Goal: Book appointment/travel/reservation

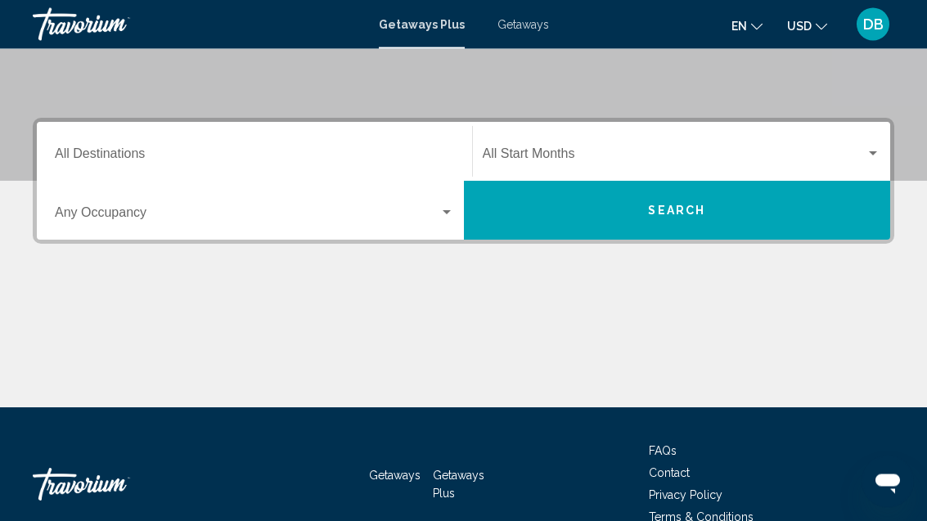
scroll to position [301, 0]
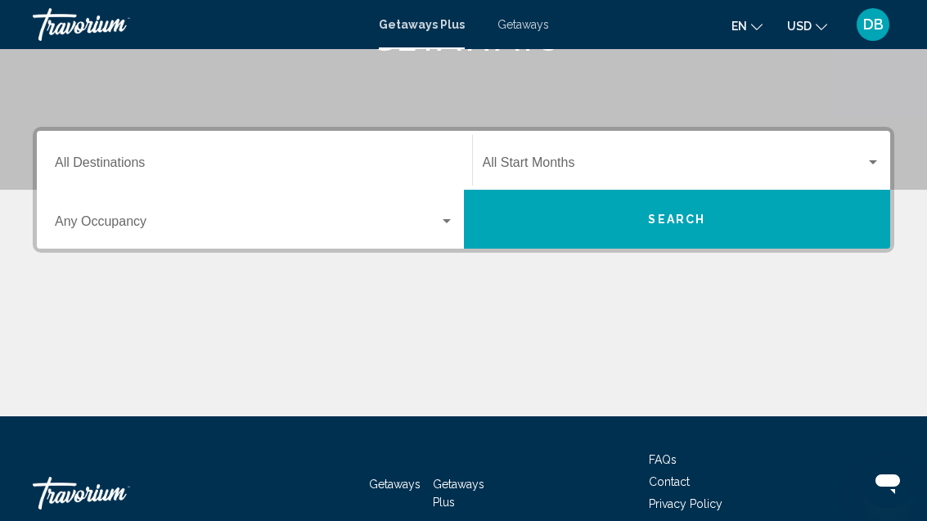
click at [140, 159] on input "Destination All Destinations" at bounding box center [254, 166] width 399 height 15
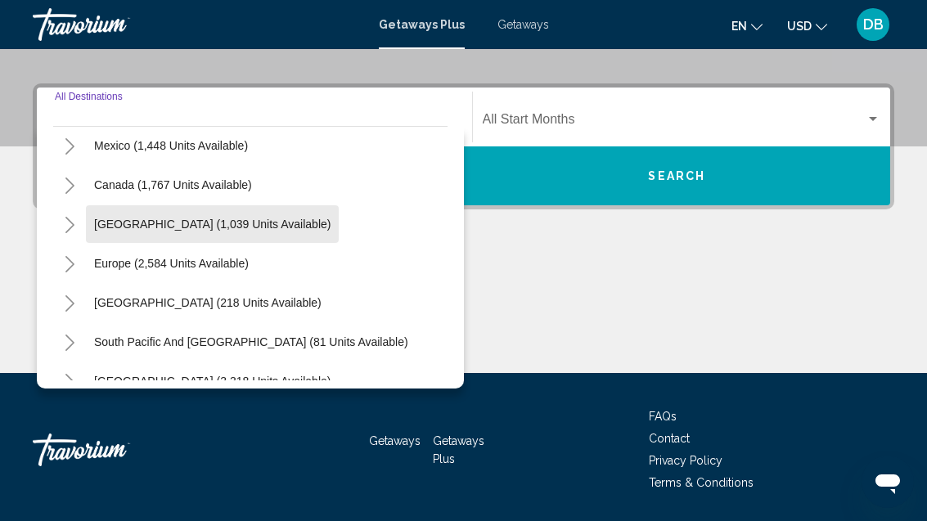
scroll to position [90, 0]
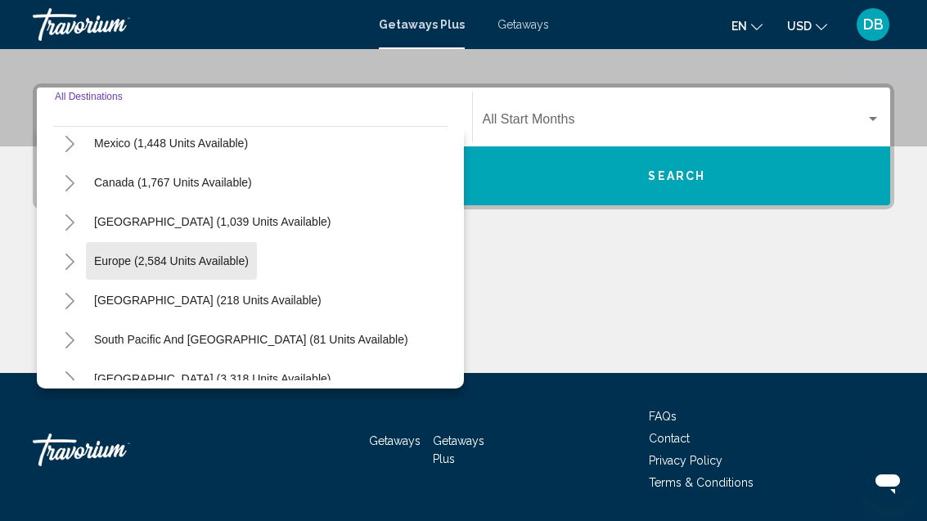
click at [241, 275] on button "Europe (2,584 units available)" at bounding box center [171, 261] width 171 height 38
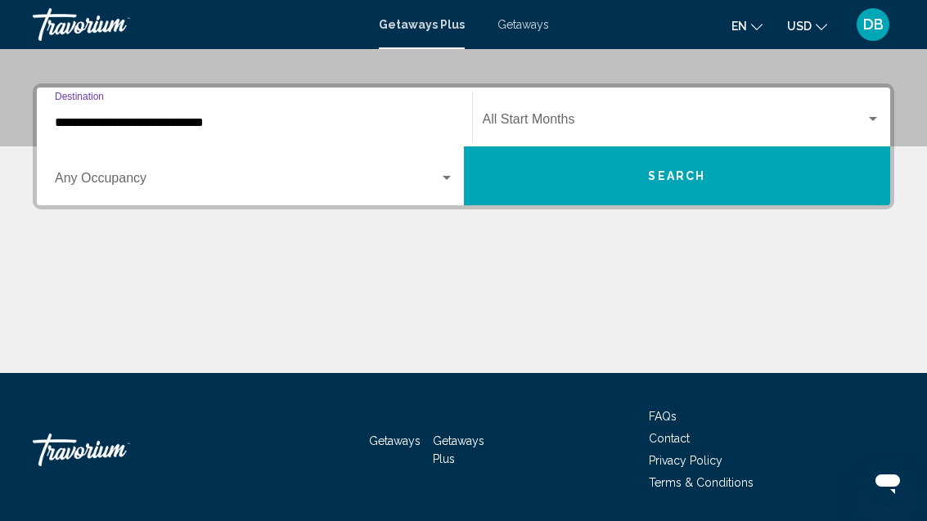
click at [390, 187] on span "Search widget" at bounding box center [247, 181] width 385 height 15
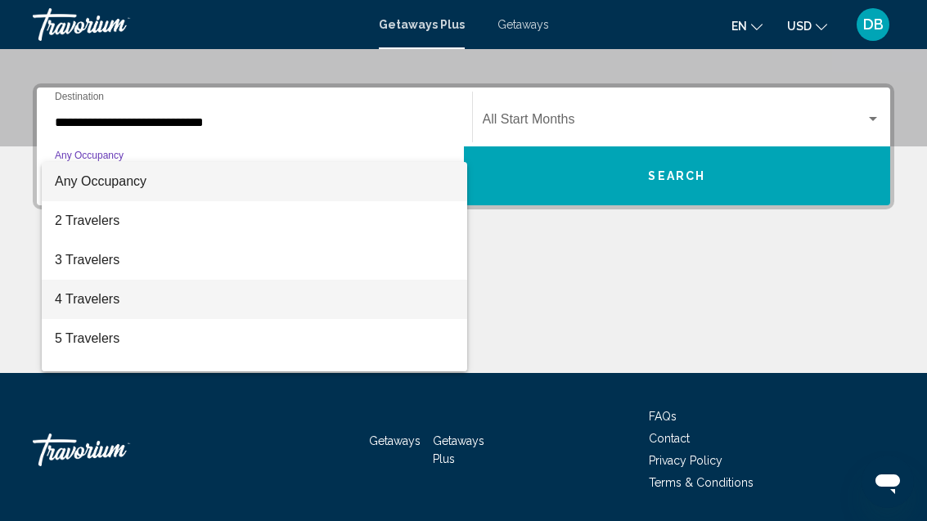
click at [256, 304] on span "4 Travelers" at bounding box center [254, 299] width 399 height 39
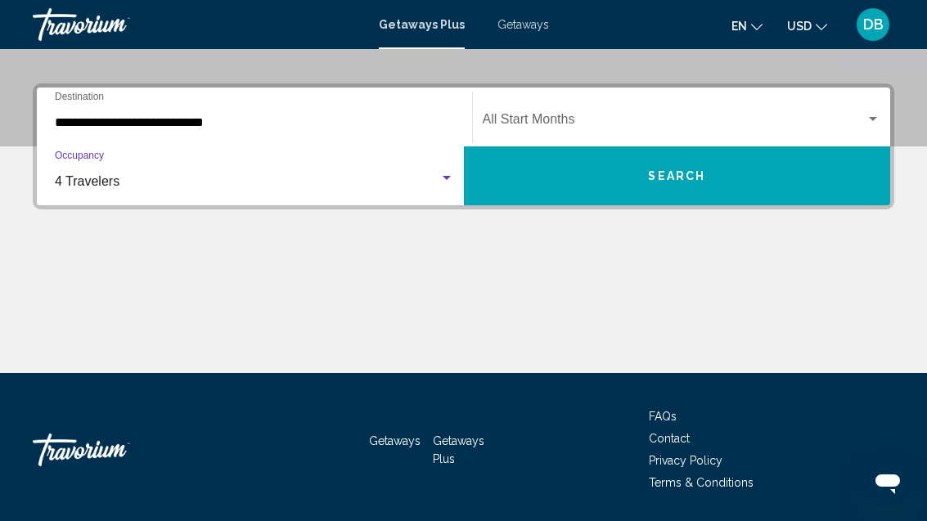
click at [254, 127] on input "**********" at bounding box center [254, 122] width 399 height 15
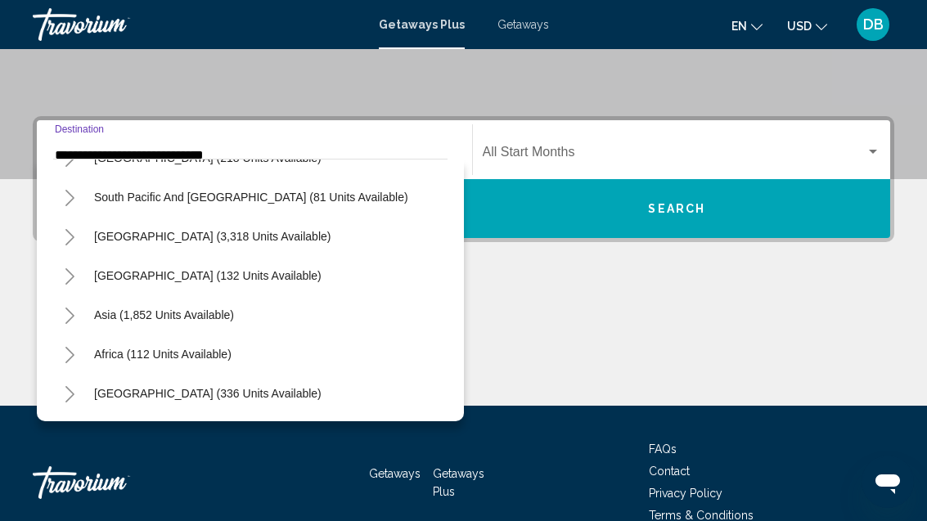
scroll to position [972, 0]
click at [270, 324] on div "Asia (1,852 units available)" at bounding box center [250, 314] width 394 height 39
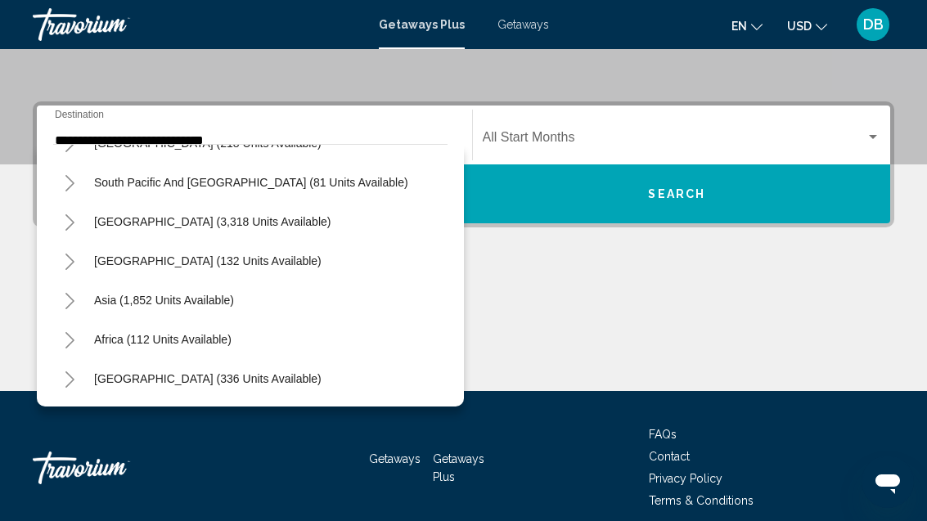
scroll to position [345, 0]
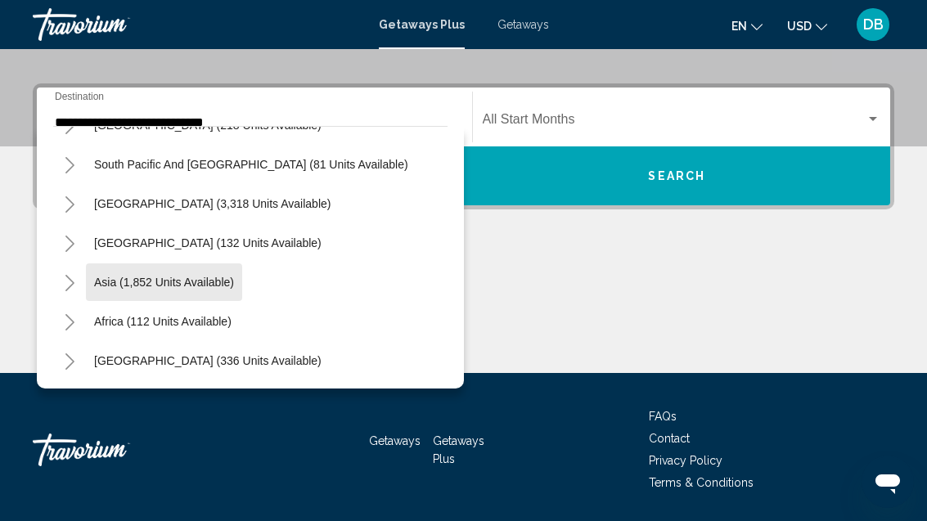
click at [215, 283] on span "Asia (1,852 units available)" at bounding box center [164, 282] width 140 height 13
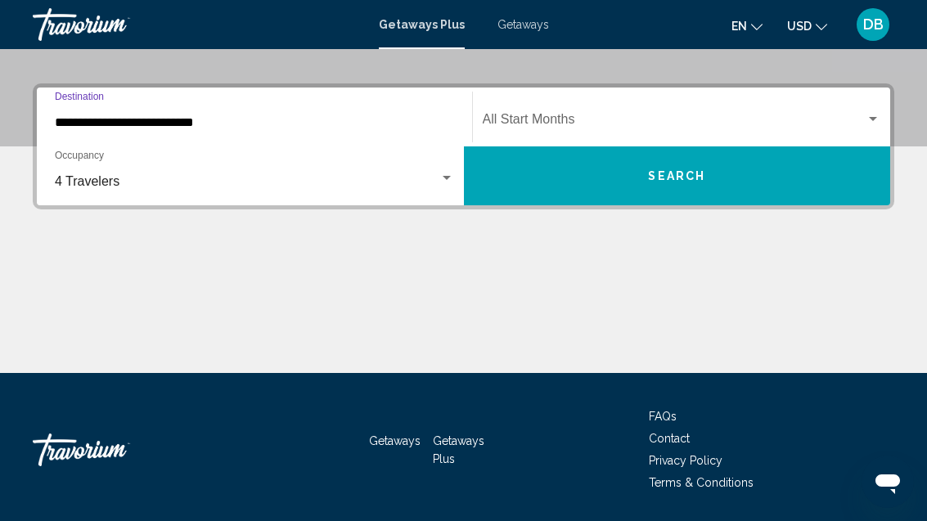
click at [258, 129] on input "**********" at bounding box center [254, 122] width 399 height 15
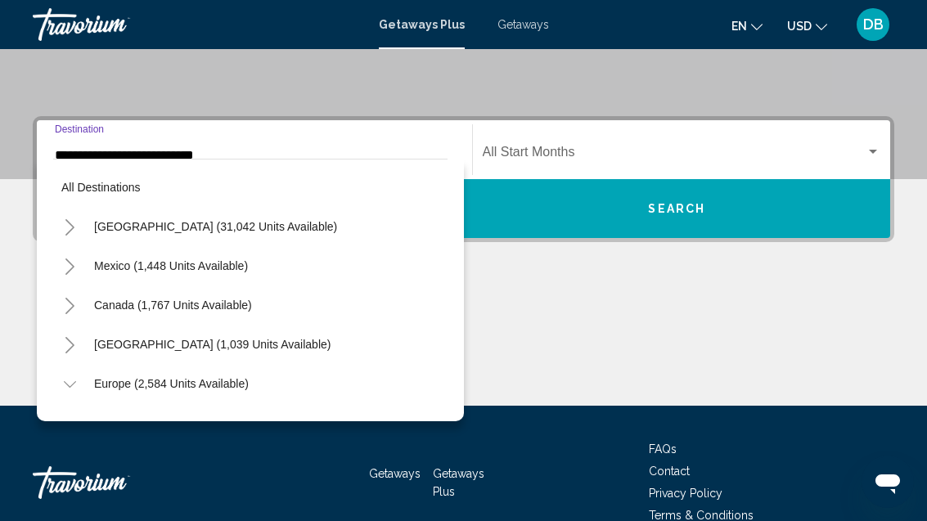
scroll to position [0, 0]
click at [258, 296] on button "Canada (1,767 units available)" at bounding box center [173, 305] width 174 height 38
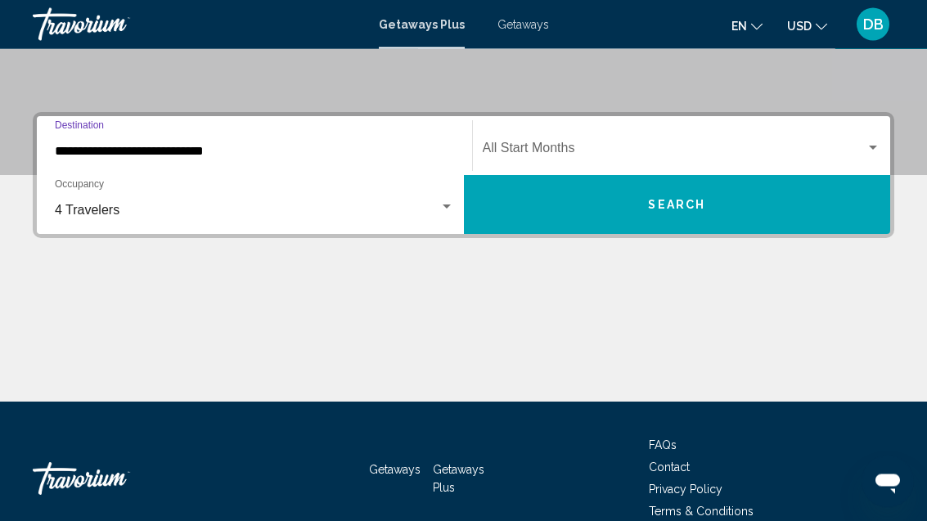
scroll to position [344, 0]
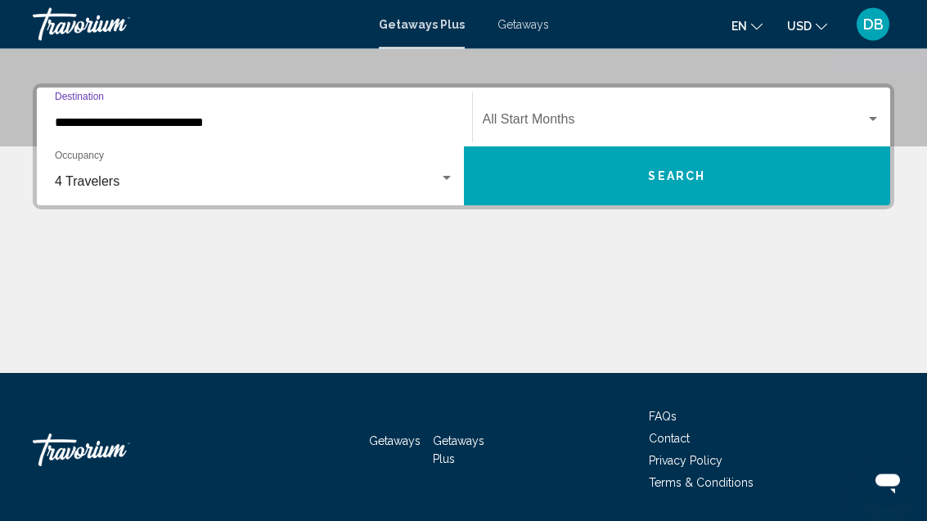
click at [302, 124] on input "**********" at bounding box center [254, 123] width 399 height 15
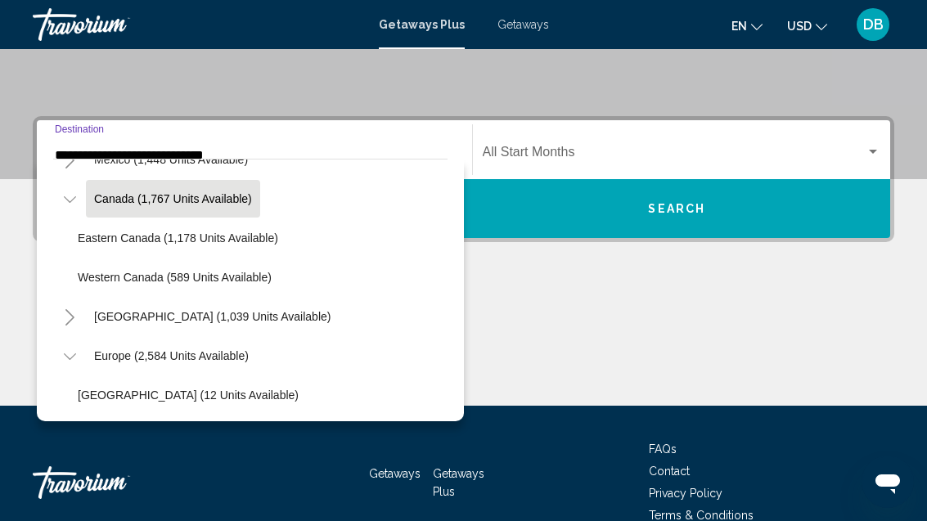
scroll to position [107, 0]
click at [310, 243] on li "Eastern Canada (1,178 units available)" at bounding box center [259, 237] width 378 height 39
click at [282, 241] on button "Eastern Canada (1,178 units available)" at bounding box center [178, 237] width 217 height 38
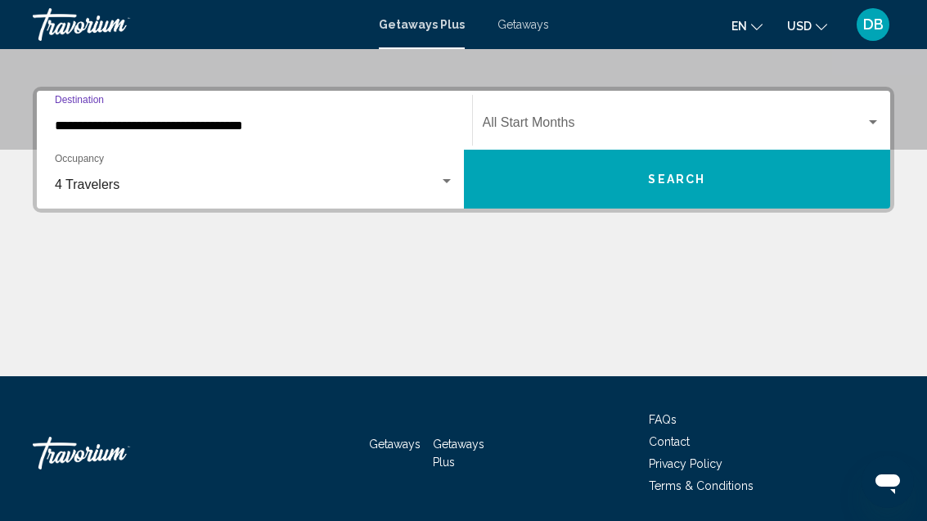
scroll to position [345, 0]
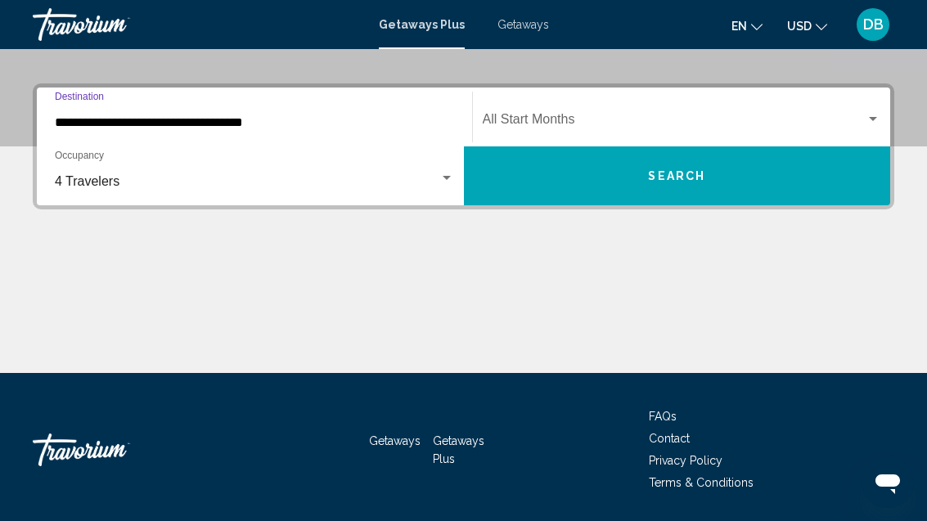
click at [266, 127] on input "**********" at bounding box center [254, 122] width 399 height 15
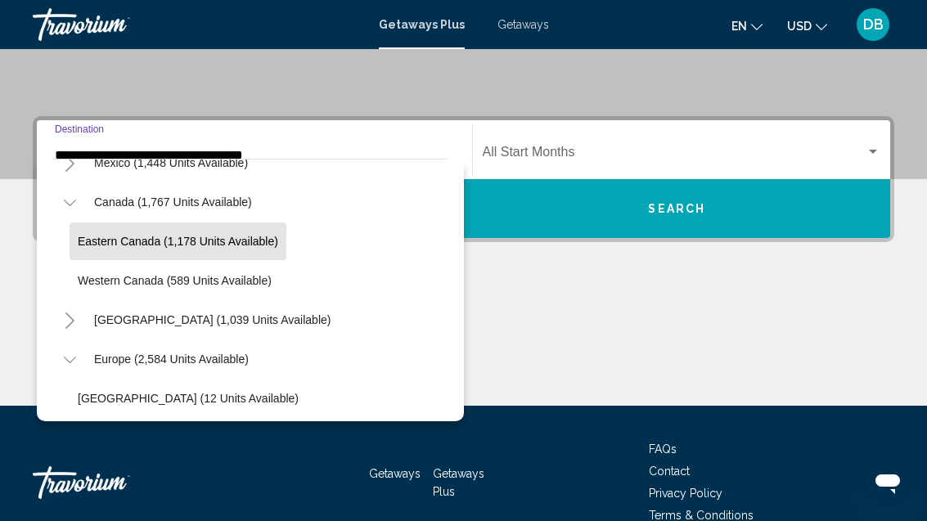
scroll to position [109, 0]
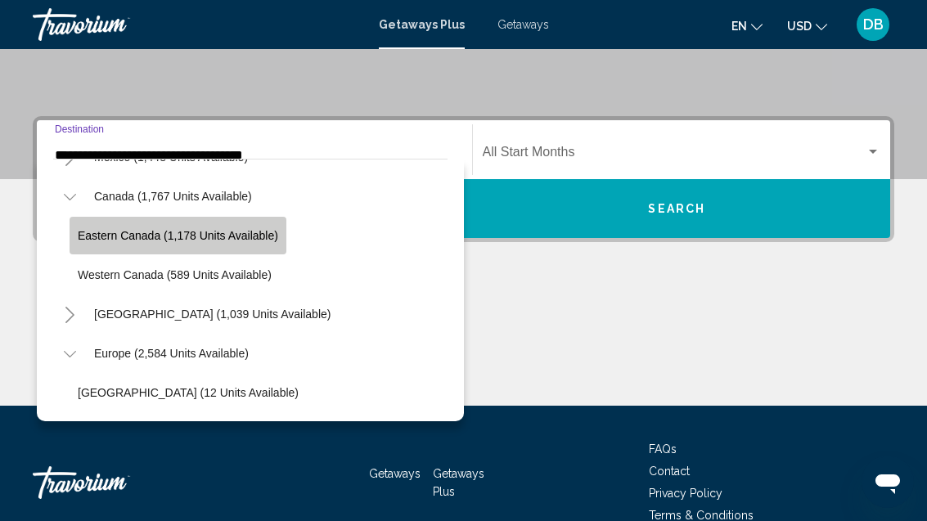
click at [261, 237] on span "Eastern Canada (1,178 units available)" at bounding box center [178, 235] width 200 height 13
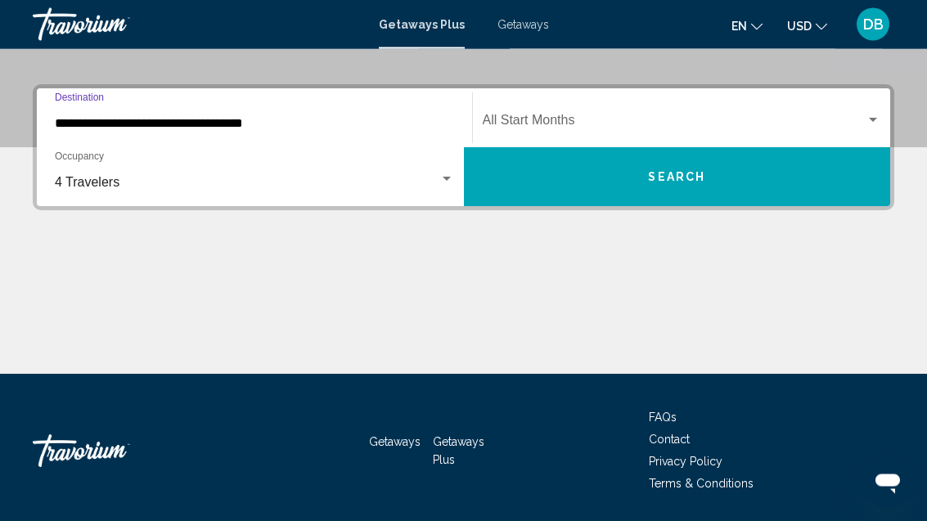
scroll to position [344, 0]
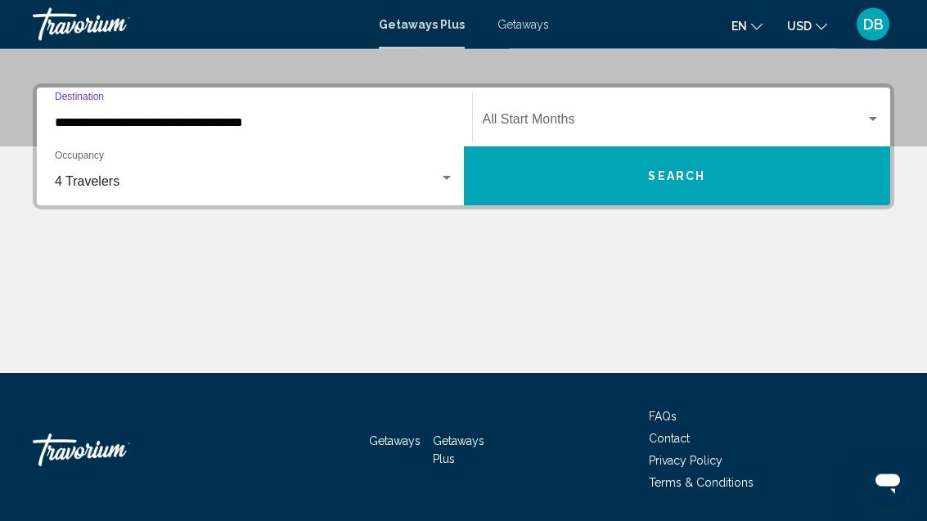
click at [241, 124] on input "**********" at bounding box center [254, 123] width 399 height 15
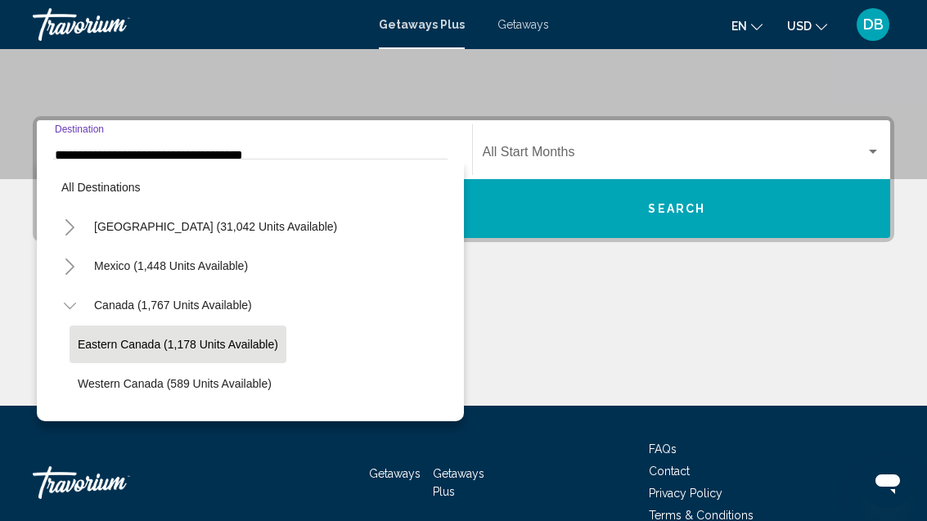
scroll to position [58, 0]
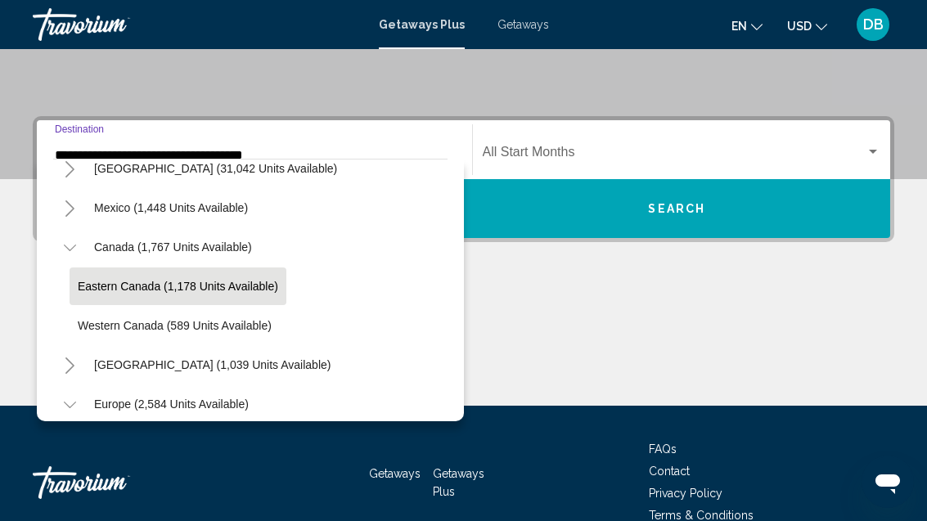
click at [255, 330] on span "Western Canada (589 units available)" at bounding box center [175, 325] width 194 height 13
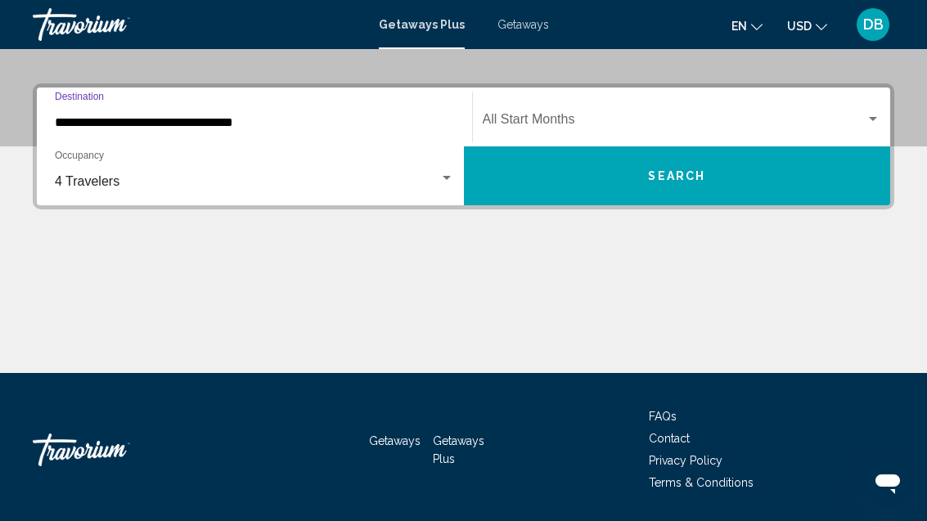
click at [254, 125] on input "**********" at bounding box center [254, 122] width 399 height 15
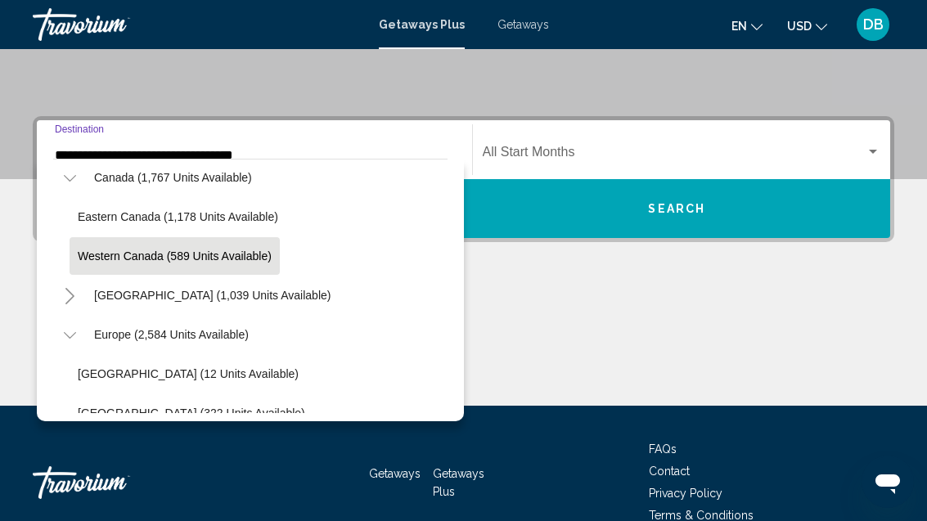
scroll to position [128, 0]
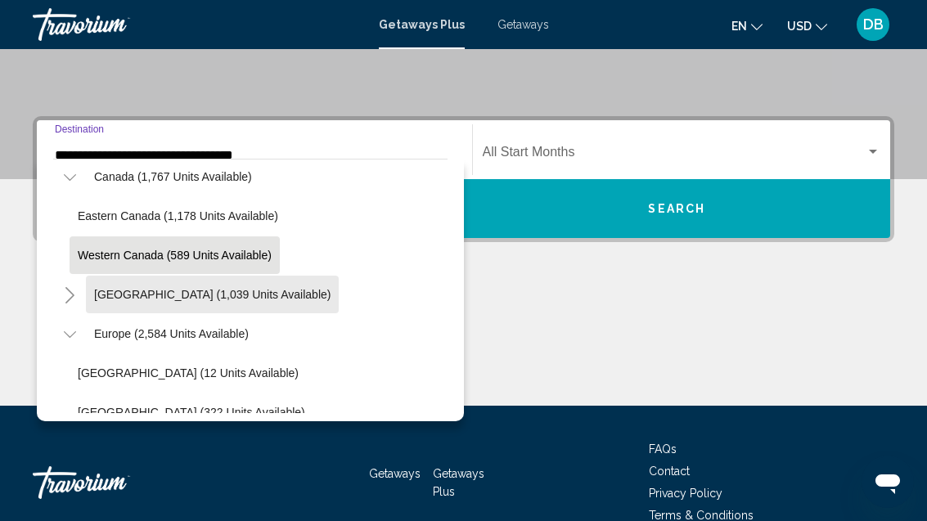
click at [331, 297] on span "[GEOGRAPHIC_DATA] (1,039 units available)" at bounding box center [212, 294] width 236 height 13
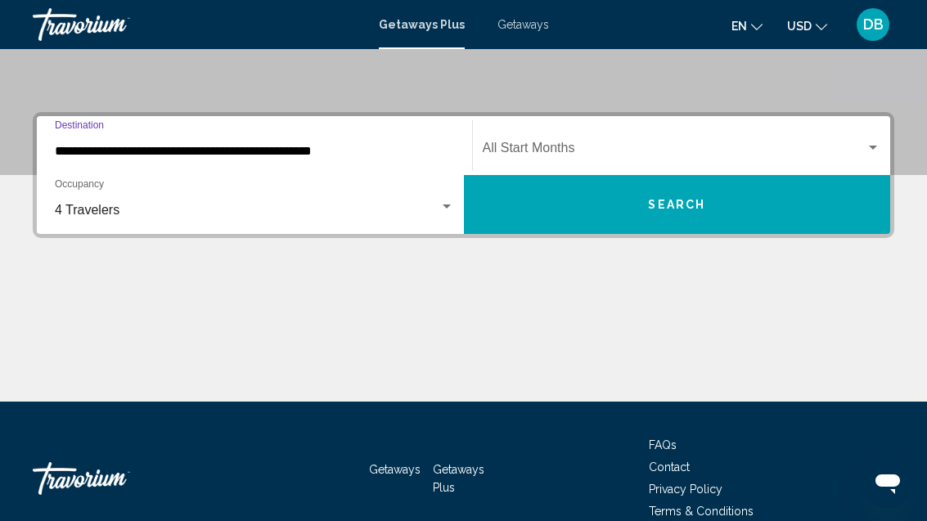
scroll to position [345, 0]
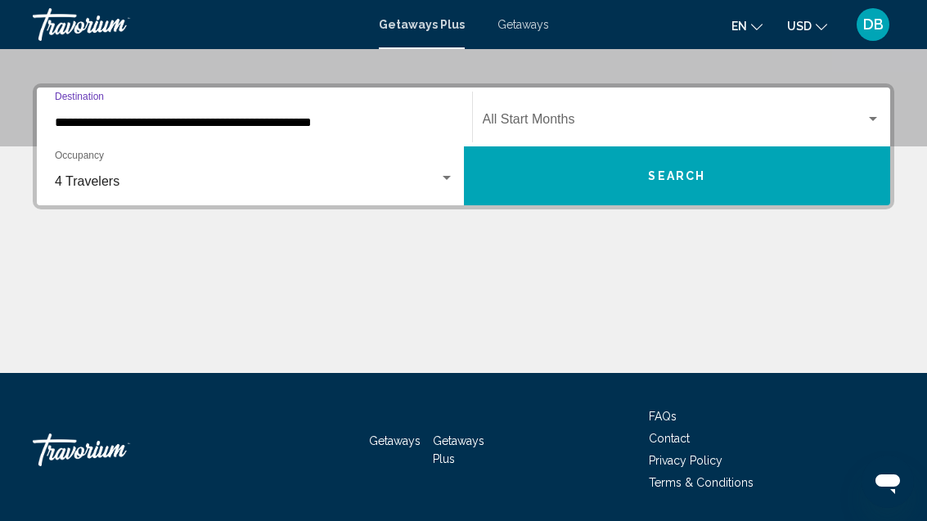
click at [315, 128] on input "**********" at bounding box center [254, 122] width 399 height 15
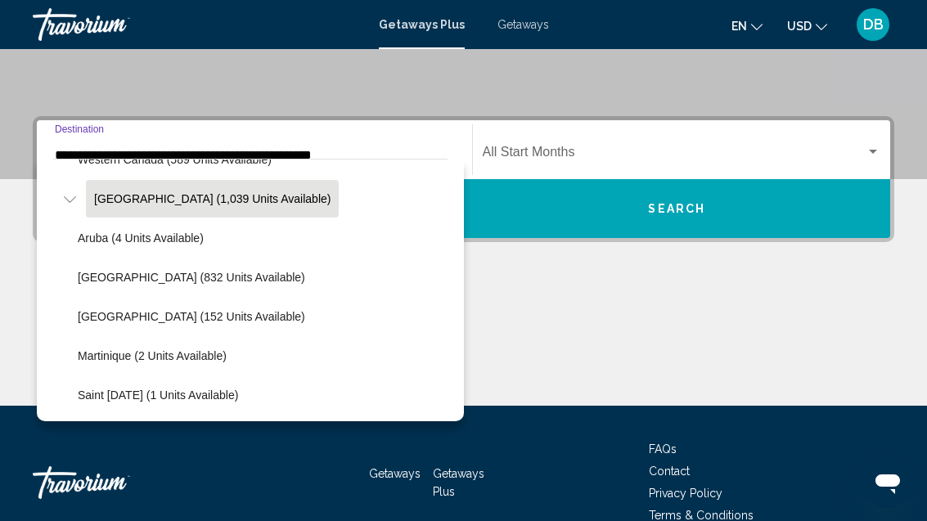
scroll to position [223, 0]
click at [182, 232] on span "Aruba (4 units available)" at bounding box center [141, 238] width 126 height 13
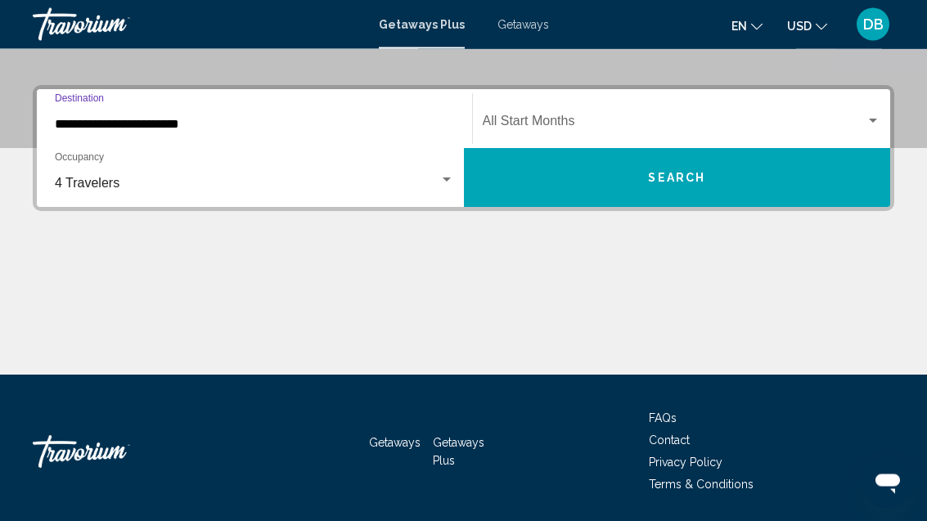
scroll to position [345, 0]
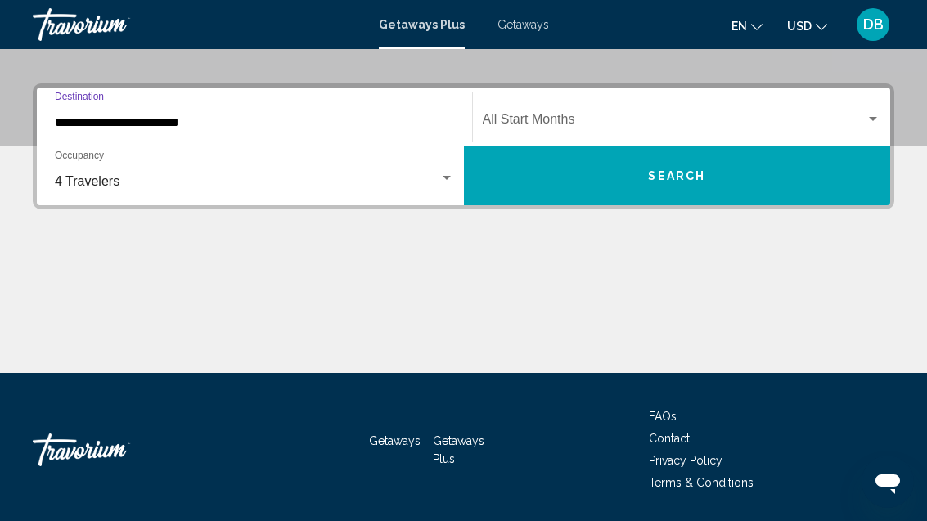
click at [301, 124] on input "**********" at bounding box center [254, 122] width 399 height 15
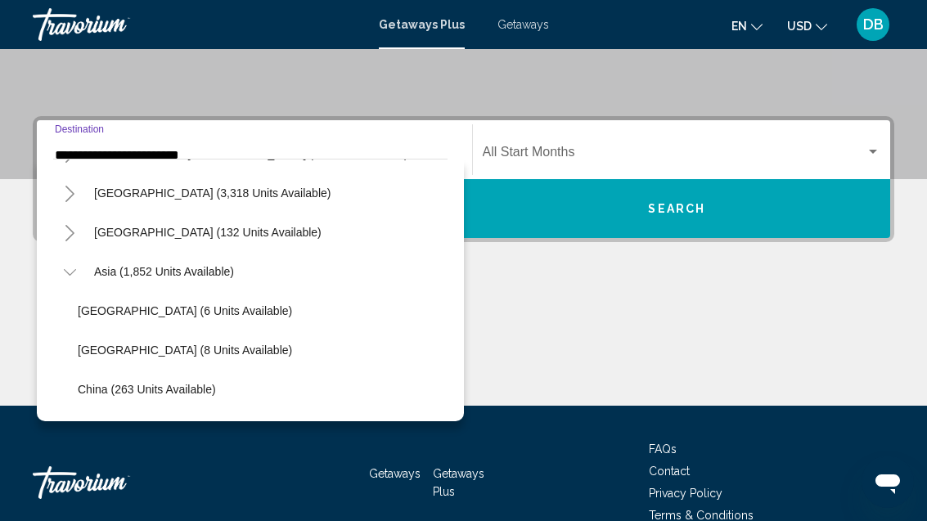
scroll to position [1330, 0]
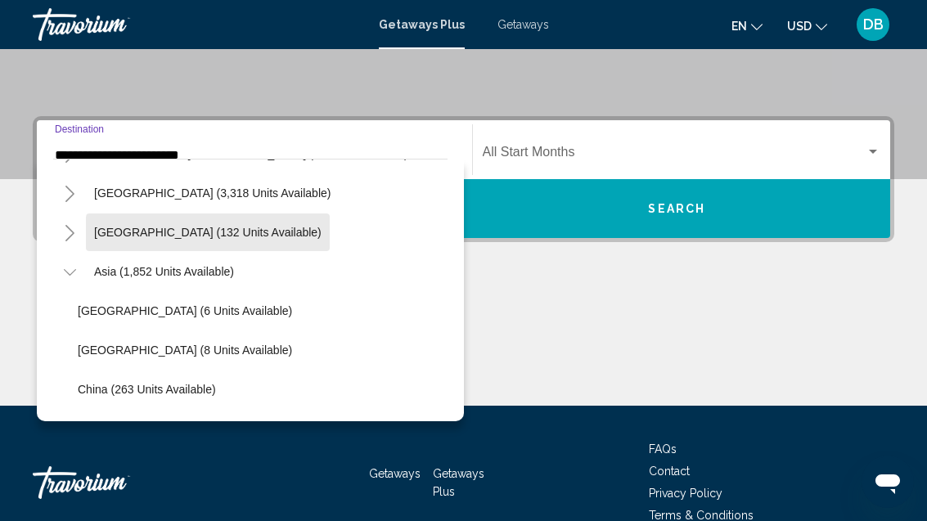
click at [264, 241] on button "[GEOGRAPHIC_DATA] (132 units available)" at bounding box center [208, 233] width 244 height 38
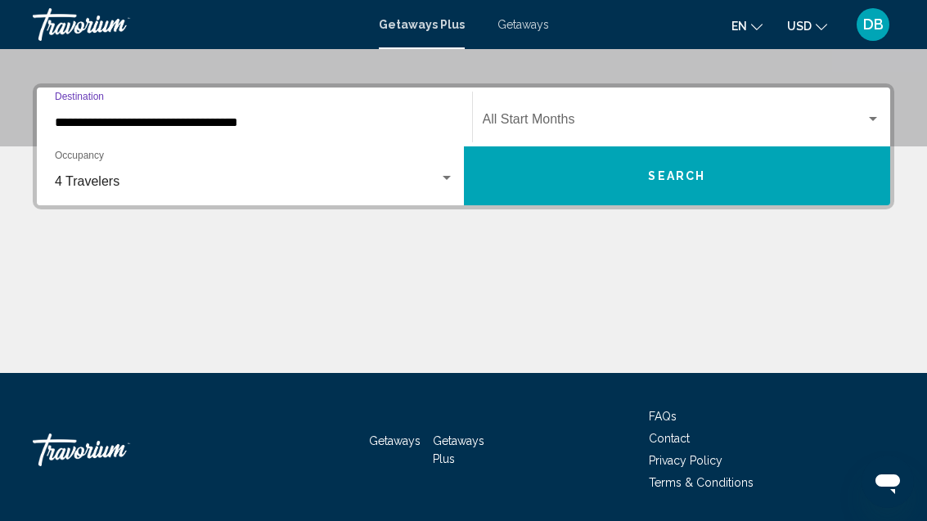
click at [233, 128] on input "**********" at bounding box center [254, 122] width 399 height 15
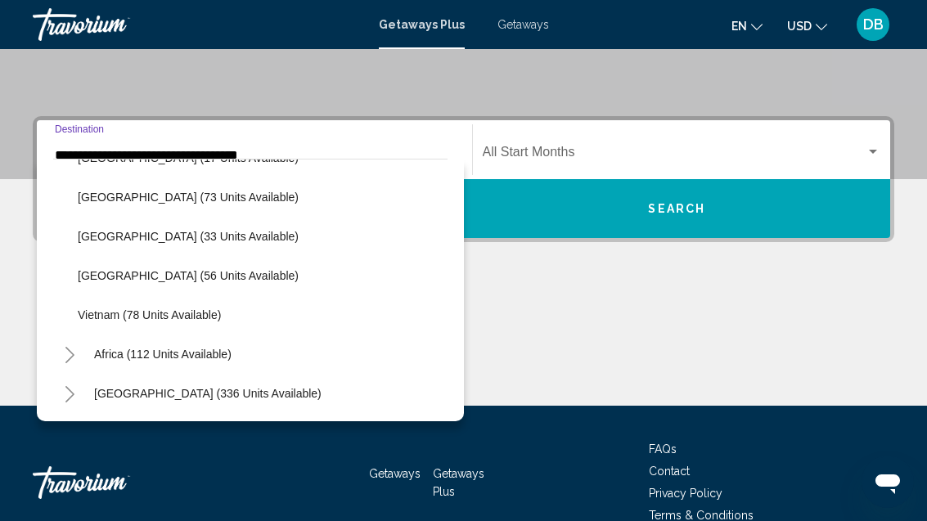
scroll to position [1836, 0]
click at [226, 359] on span "Africa (112 units available)" at bounding box center [162, 354] width 137 height 13
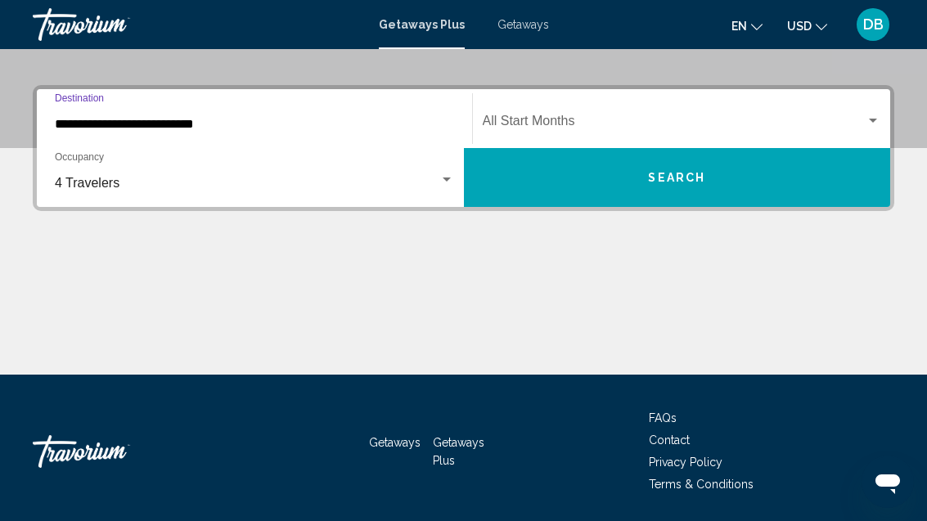
scroll to position [345, 0]
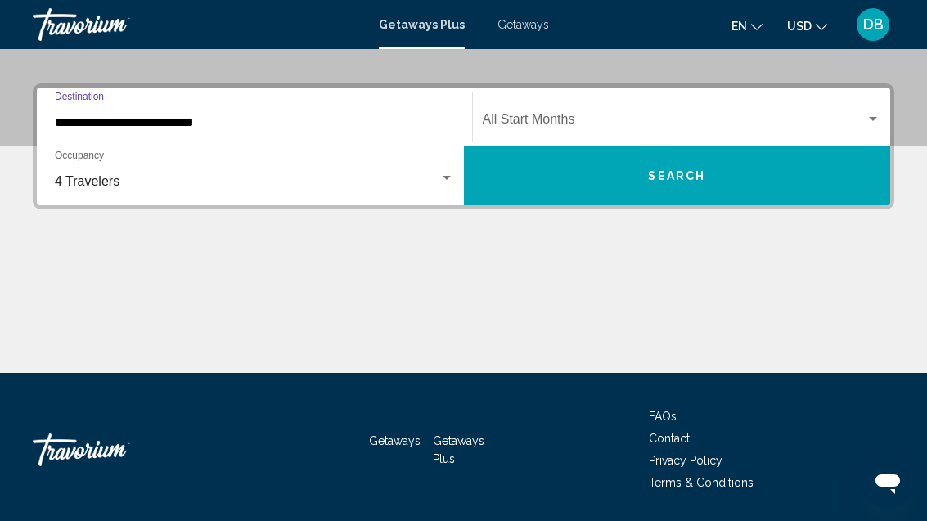
click at [293, 128] on input "**********" at bounding box center [254, 122] width 399 height 15
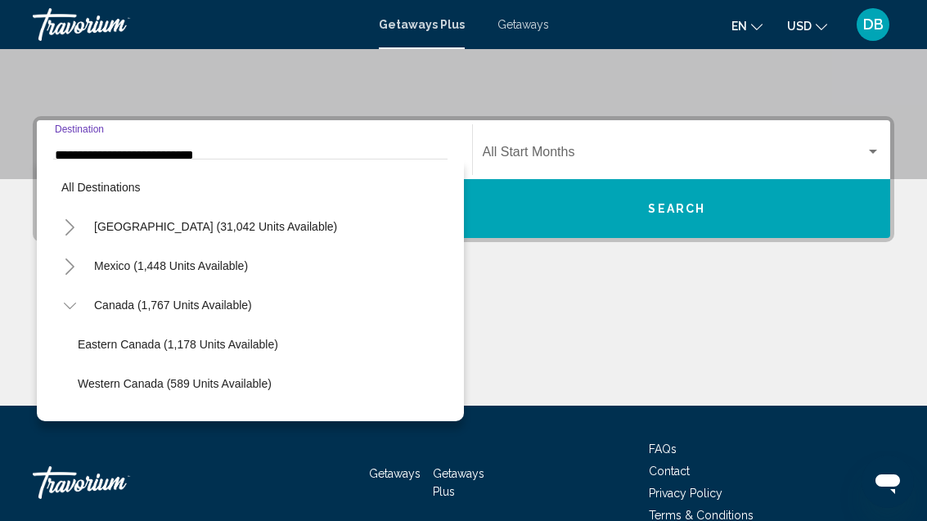
scroll to position [0, 0]
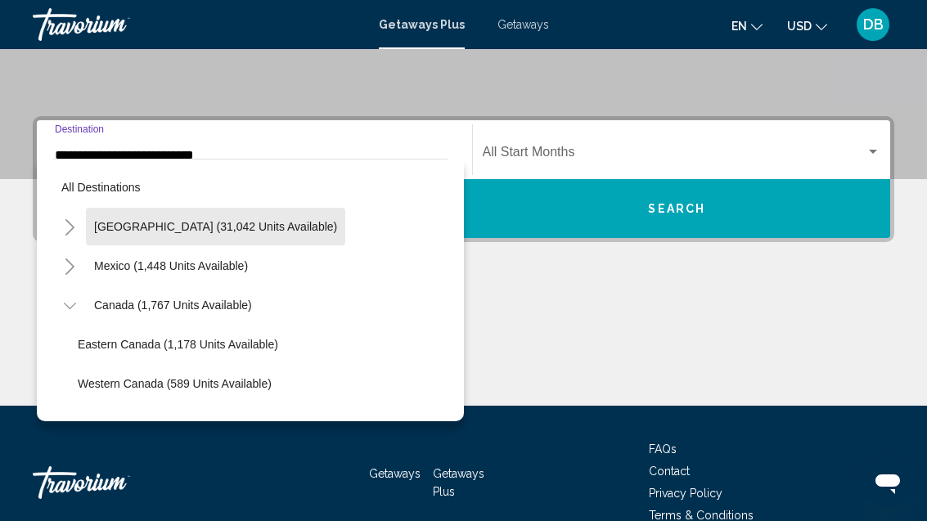
click at [273, 228] on span "[GEOGRAPHIC_DATA] (31,042 units available)" at bounding box center [215, 226] width 243 height 13
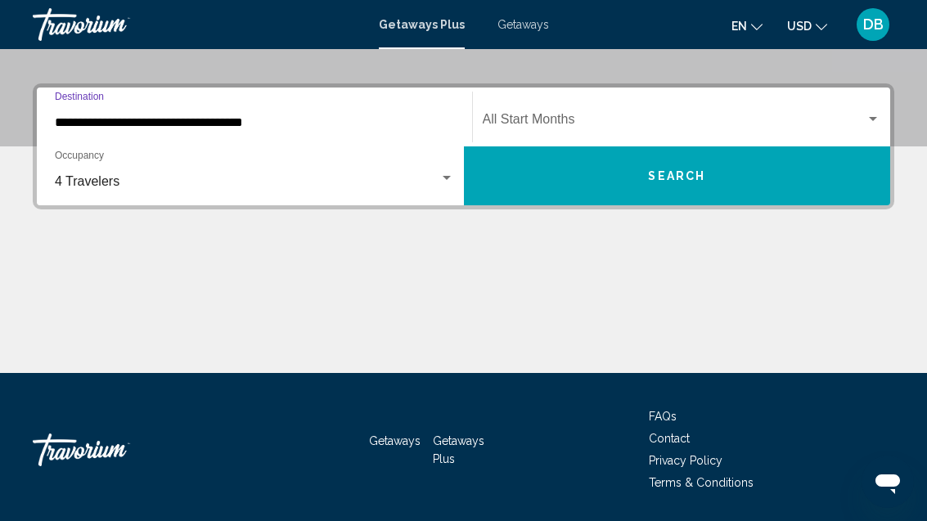
click at [336, 126] on input "**********" at bounding box center [254, 122] width 399 height 15
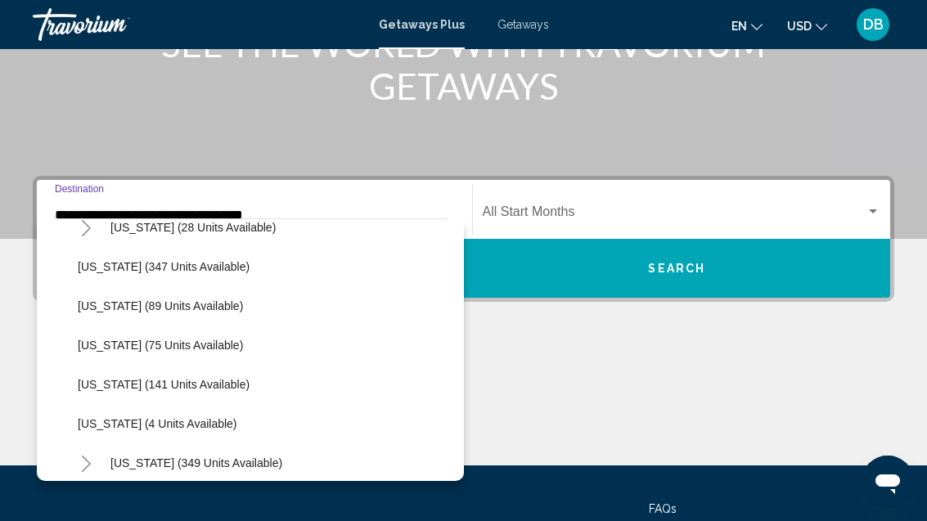
scroll to position [335, 0]
click at [203, 302] on span "[US_STATE] (89 units available)" at bounding box center [160, 305] width 165 height 13
type input "**********"
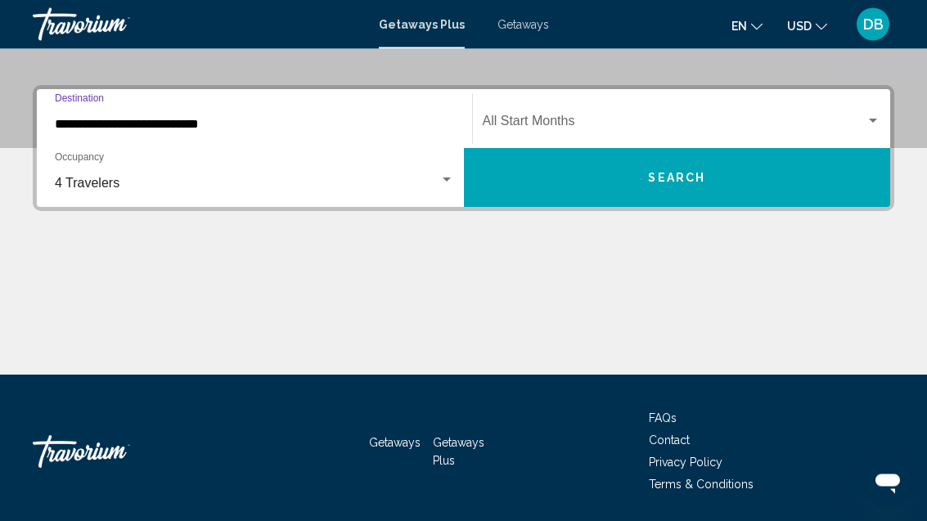
scroll to position [345, 0]
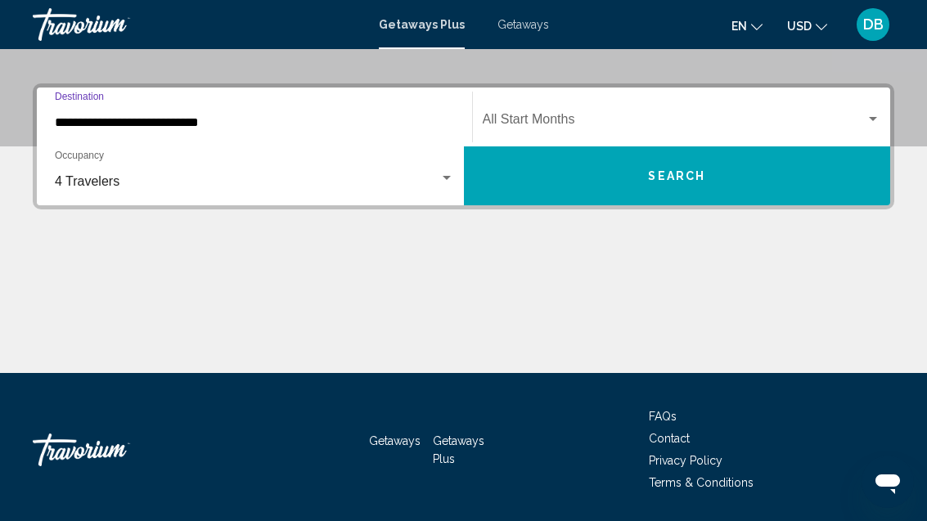
click at [265, 130] on input "**********" at bounding box center [254, 122] width 399 height 15
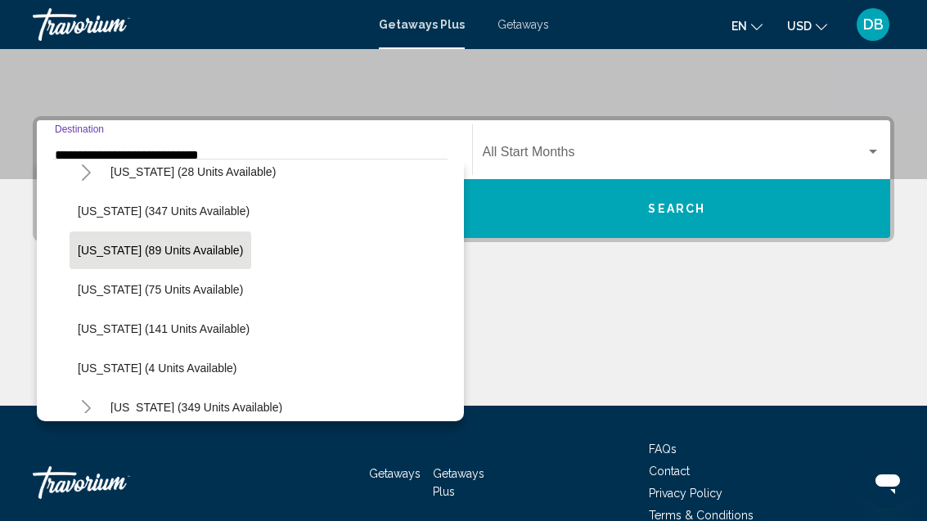
scroll to position [333, 0]
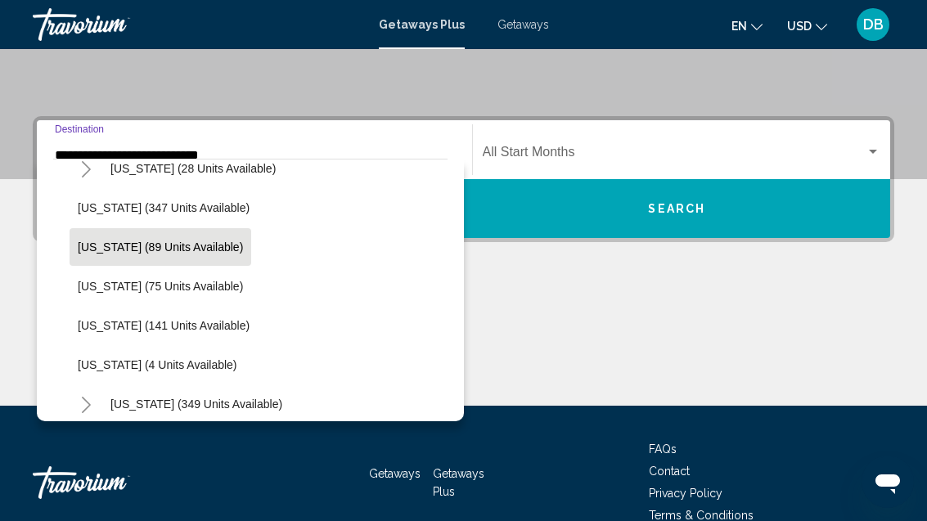
click at [264, 257] on li "[US_STATE] (89 units available)" at bounding box center [259, 246] width 378 height 39
click at [272, 254] on li "[US_STATE] (89 units available)" at bounding box center [259, 246] width 378 height 39
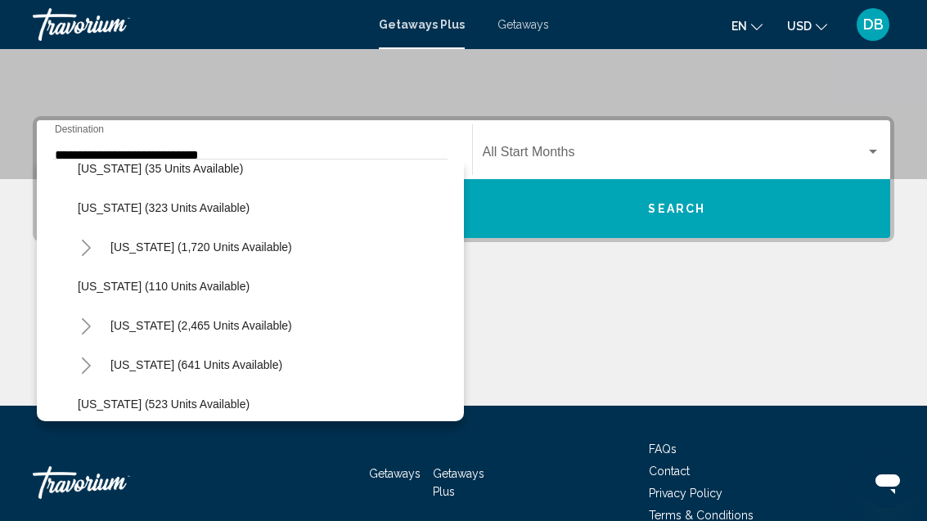
scroll to position [687, 0]
click at [682, 152] on span "Search widget" at bounding box center [675, 155] width 384 height 15
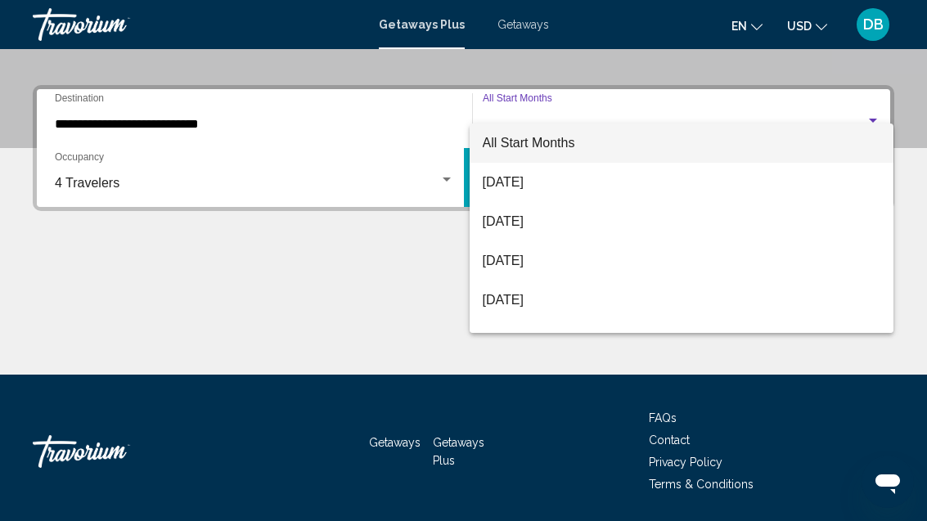
scroll to position [345, 0]
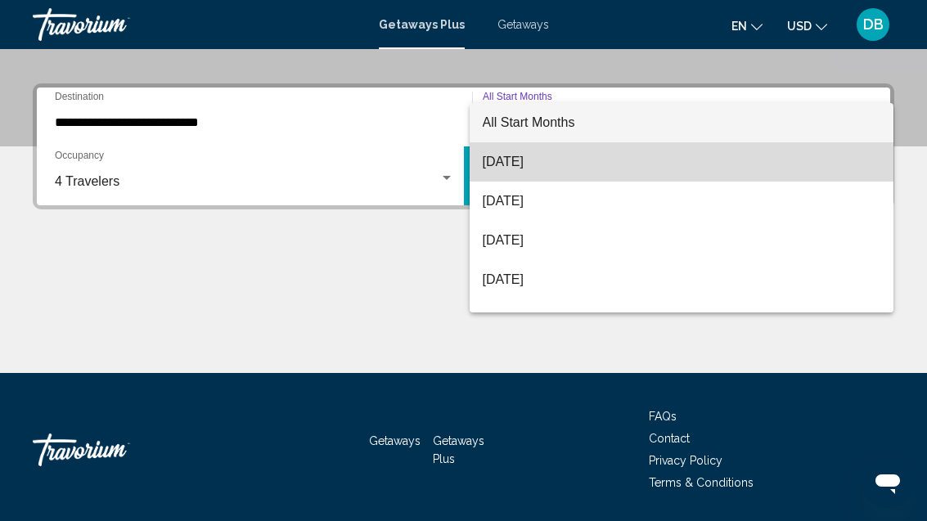
click at [592, 171] on span "[DATE]" at bounding box center [682, 161] width 399 height 39
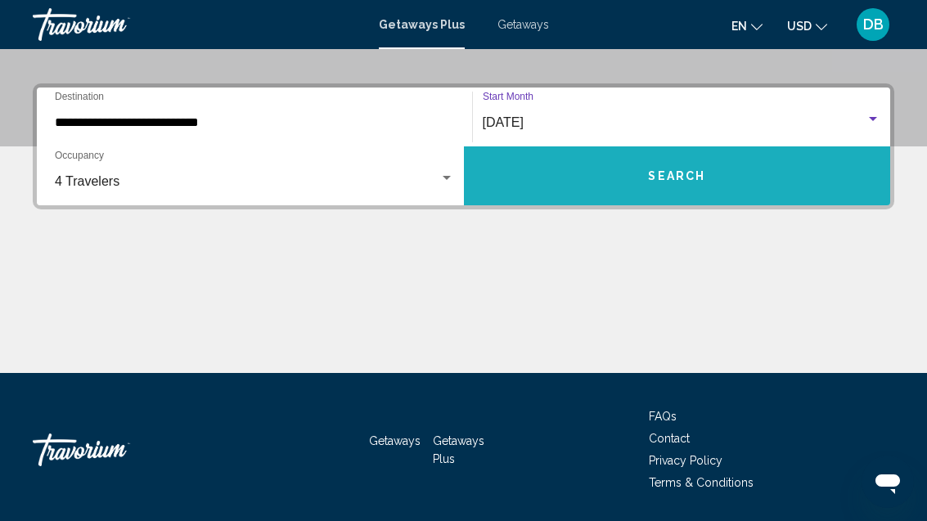
click at [653, 196] on button "Search" at bounding box center [677, 175] width 427 height 59
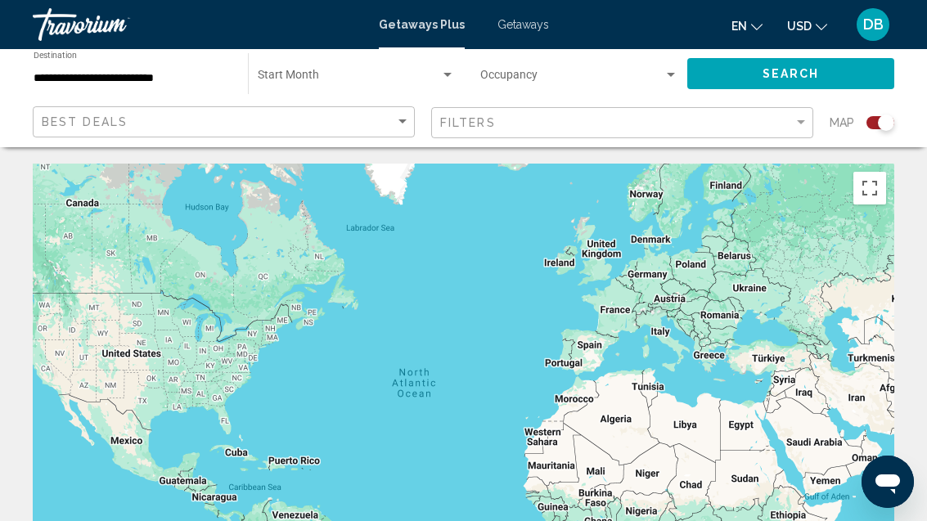
click at [447, 79] on div "Search widget" at bounding box center [447, 75] width 15 height 13
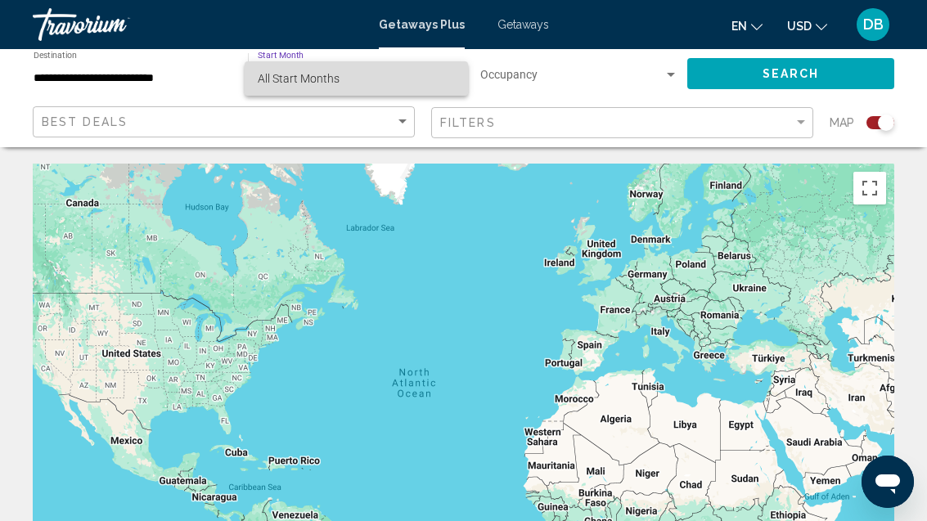
click at [412, 87] on span "All Start Months" at bounding box center [356, 78] width 197 height 34
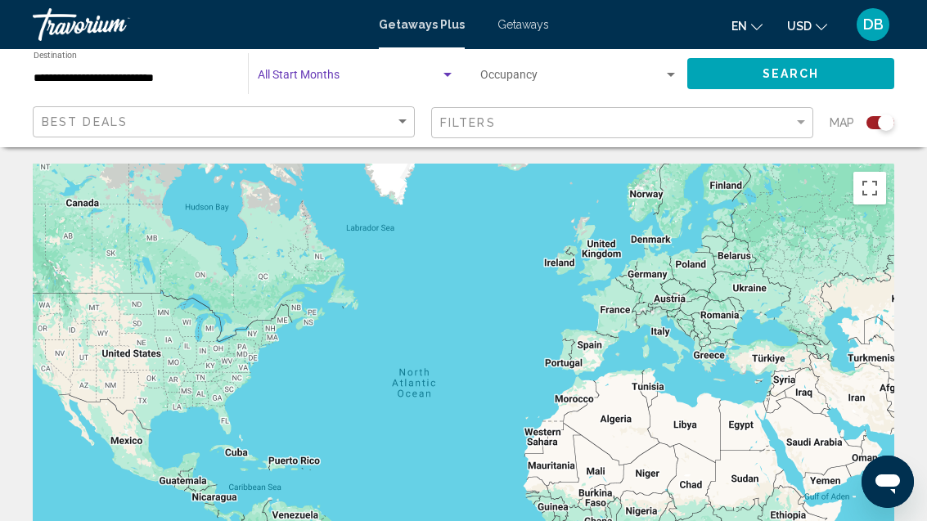
click at [347, 78] on span "Search widget" at bounding box center [349, 78] width 182 height 13
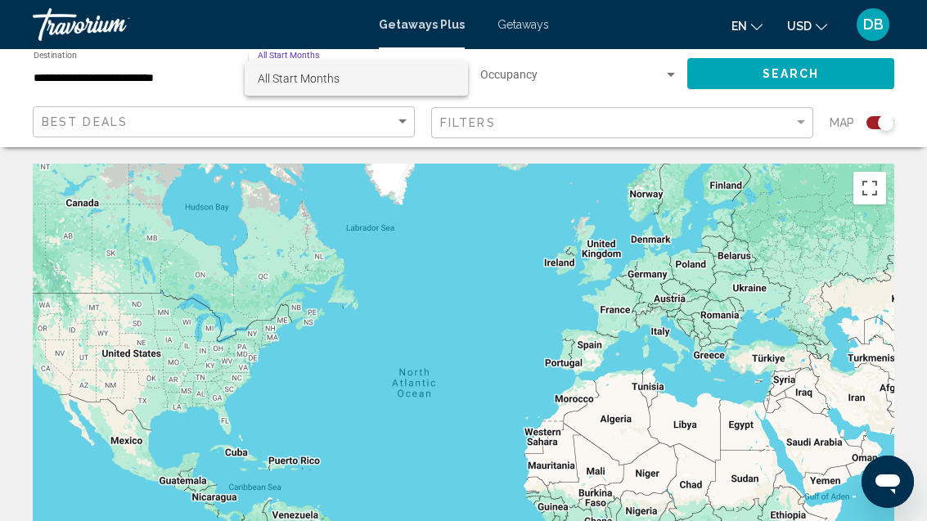
click at [166, 82] on div at bounding box center [463, 260] width 927 height 521
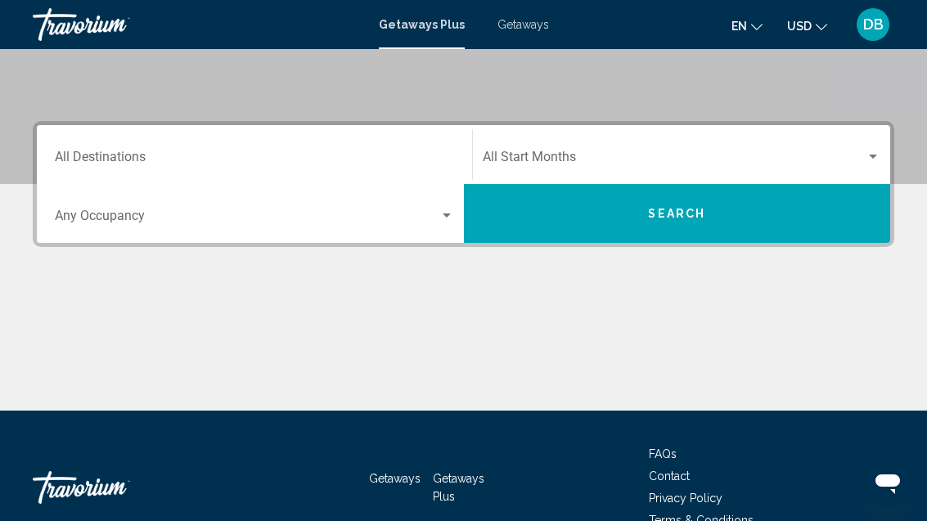
click at [174, 155] on input "Destination All Destinations" at bounding box center [254, 160] width 399 height 15
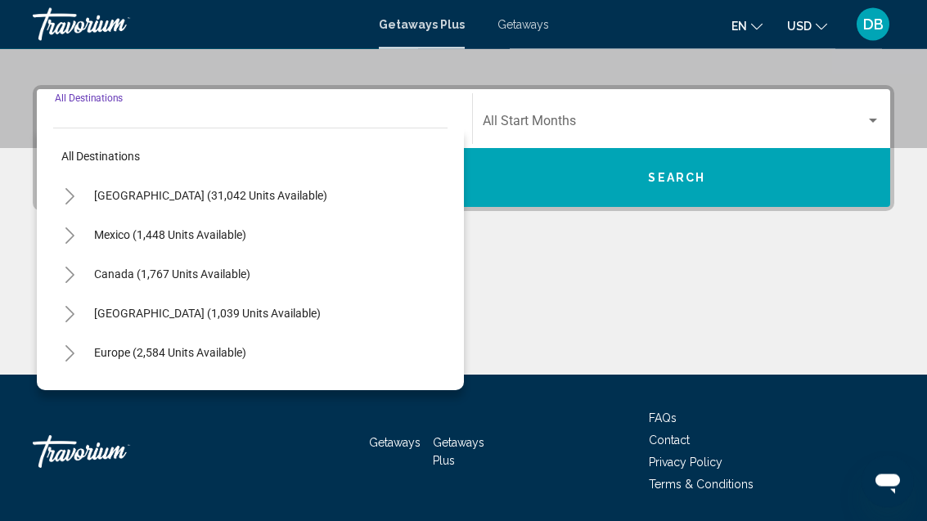
scroll to position [345, 0]
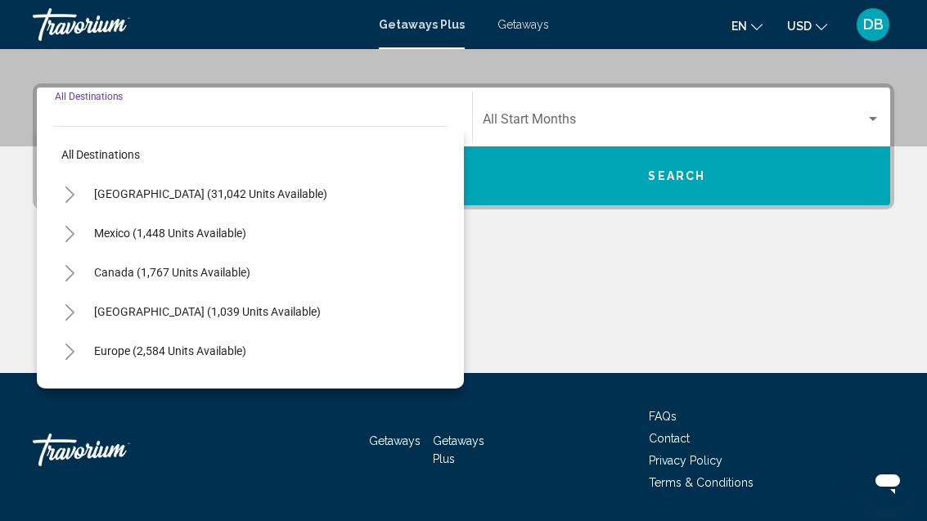
click at [250, 210] on button "[GEOGRAPHIC_DATA] (31,042 units available)" at bounding box center [211, 194] width 250 height 38
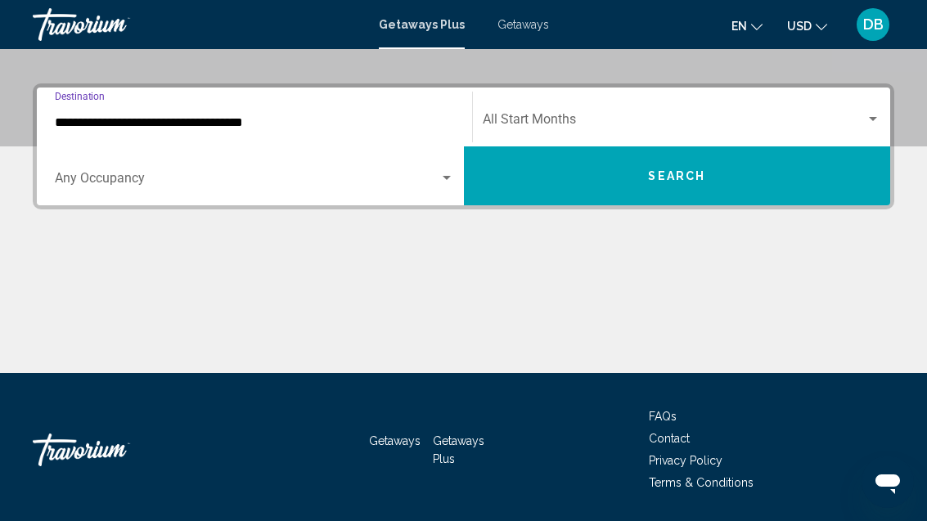
click at [255, 126] on input "**********" at bounding box center [254, 122] width 399 height 15
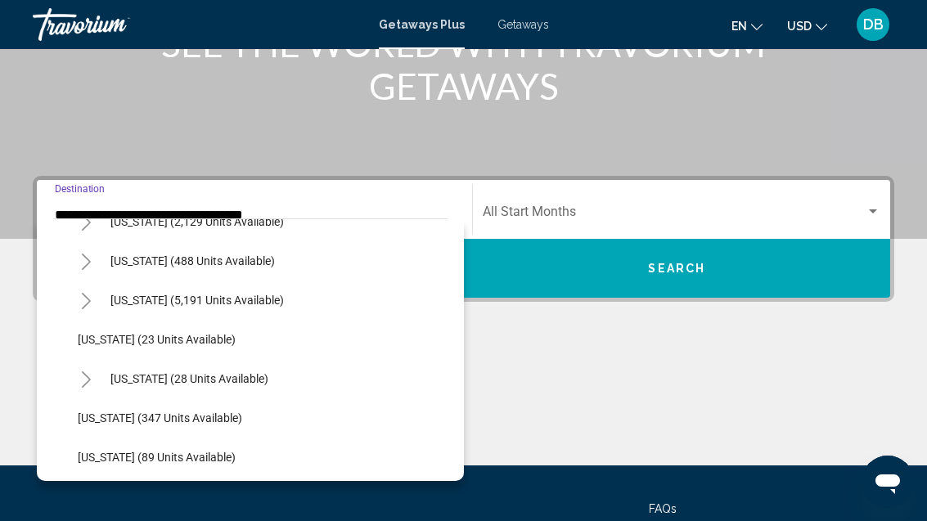
scroll to position [183, 0]
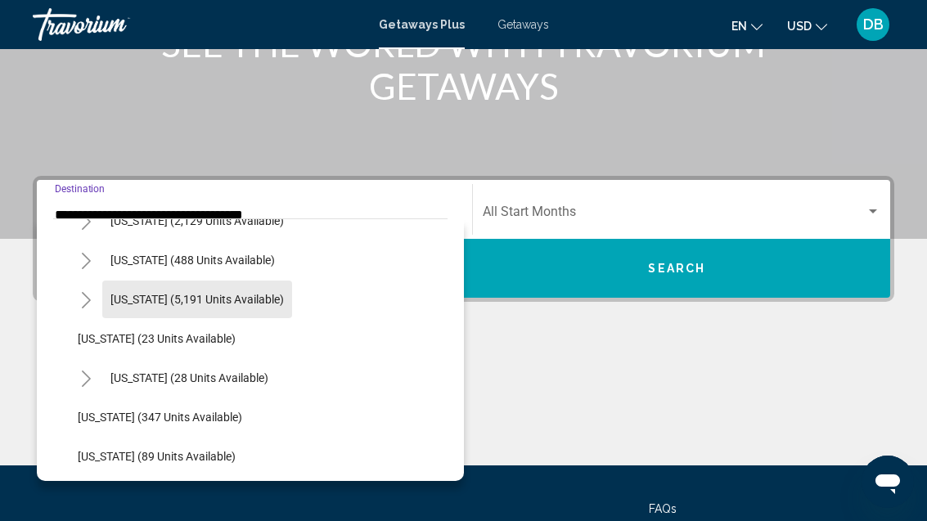
click at [250, 293] on span "[US_STATE] (5,191 units available)" at bounding box center [196, 299] width 173 height 13
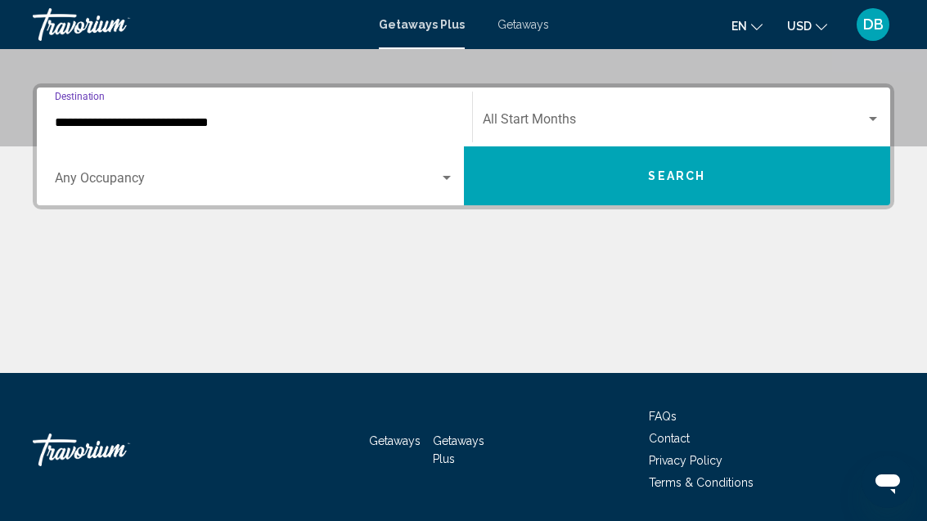
click at [212, 119] on input "**********" at bounding box center [254, 122] width 399 height 15
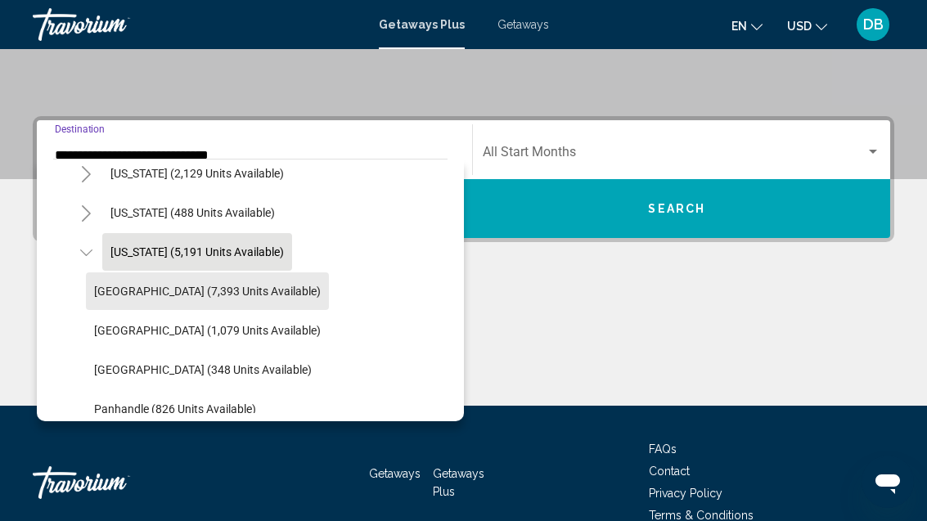
scroll to position [176, 0]
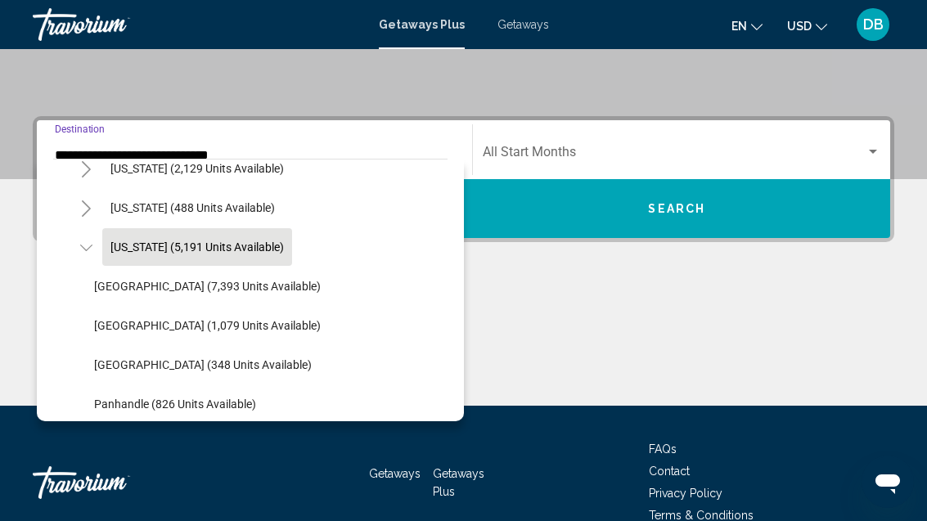
click at [299, 294] on button "[GEOGRAPHIC_DATA] (7,393 units available)" at bounding box center [207, 287] width 243 height 38
type input "**********"
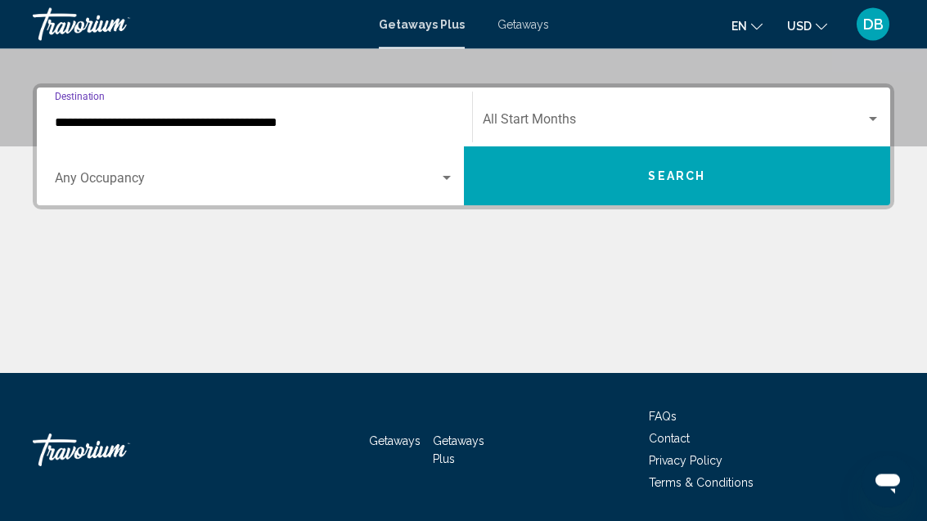
scroll to position [345, 0]
click at [300, 187] on span "Search widget" at bounding box center [247, 181] width 385 height 15
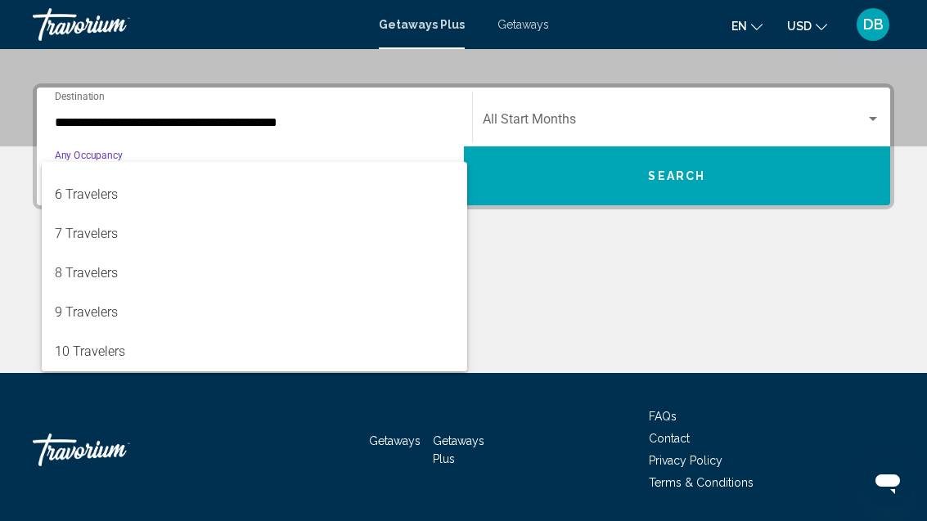
scroll to position [183, 0]
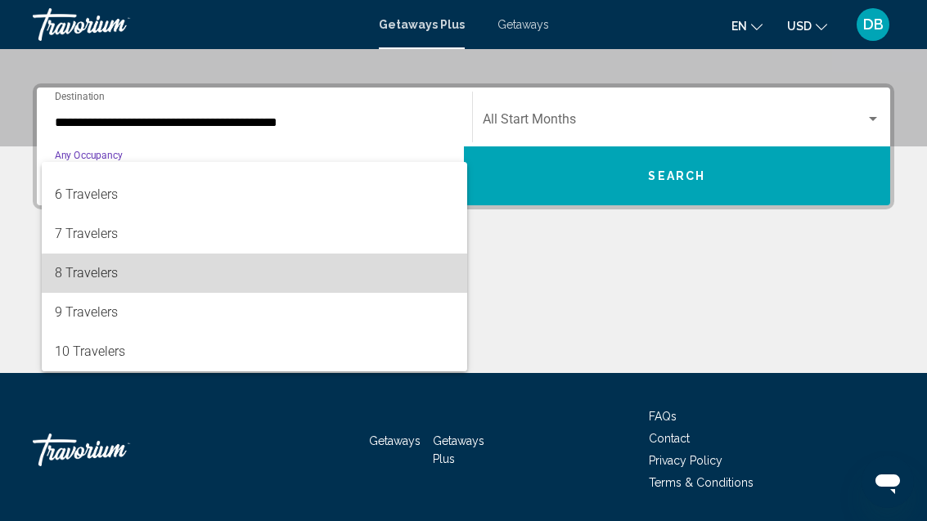
click at [272, 283] on span "8 Travelers" at bounding box center [254, 273] width 399 height 39
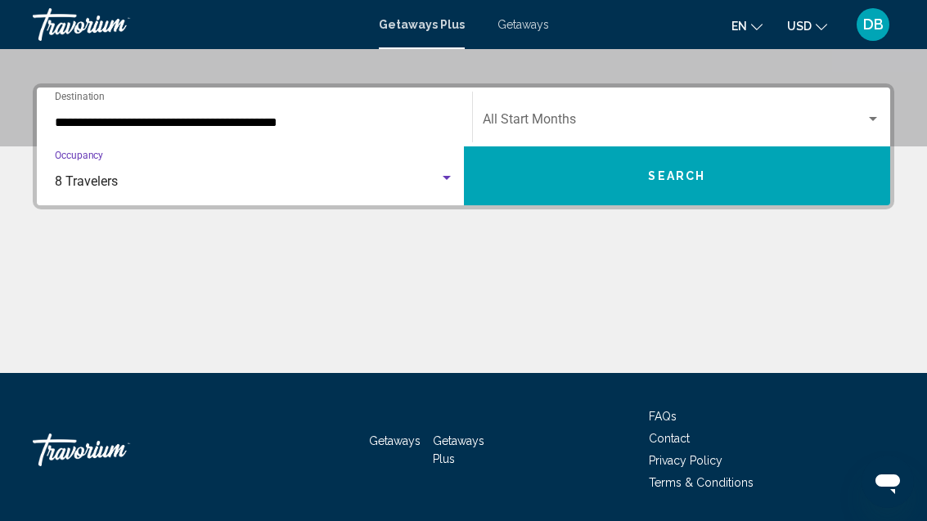
click at [653, 110] on div "Start Month All Start Months" at bounding box center [682, 118] width 399 height 52
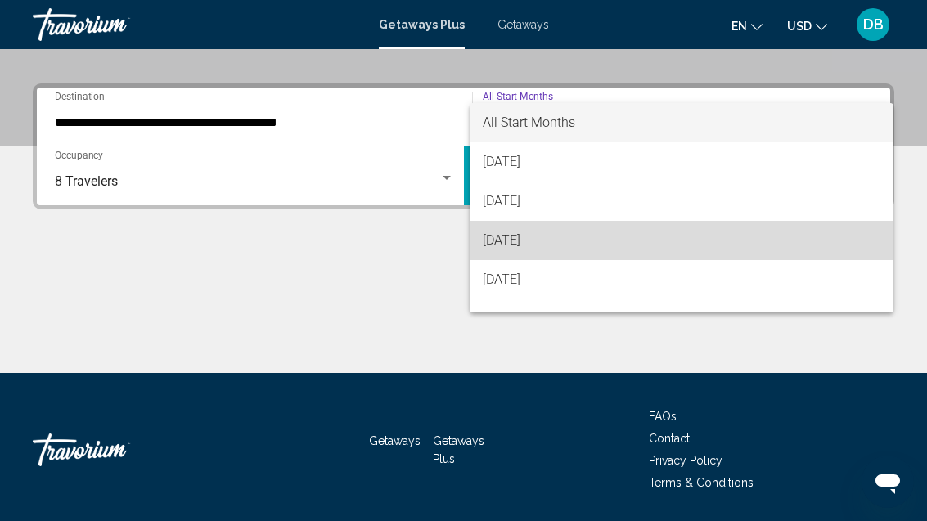
click at [633, 241] on span "[DATE]" at bounding box center [682, 240] width 399 height 39
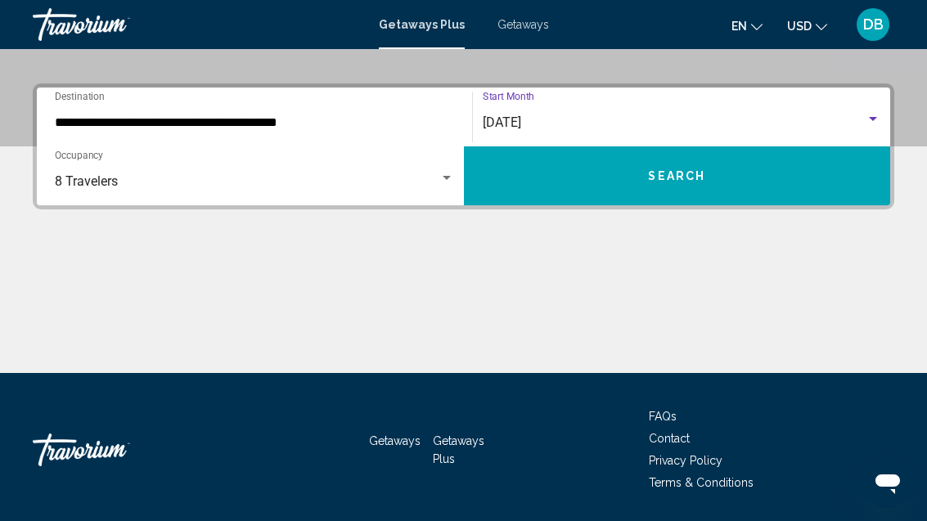
click at [732, 191] on button "Search" at bounding box center [677, 175] width 427 height 59
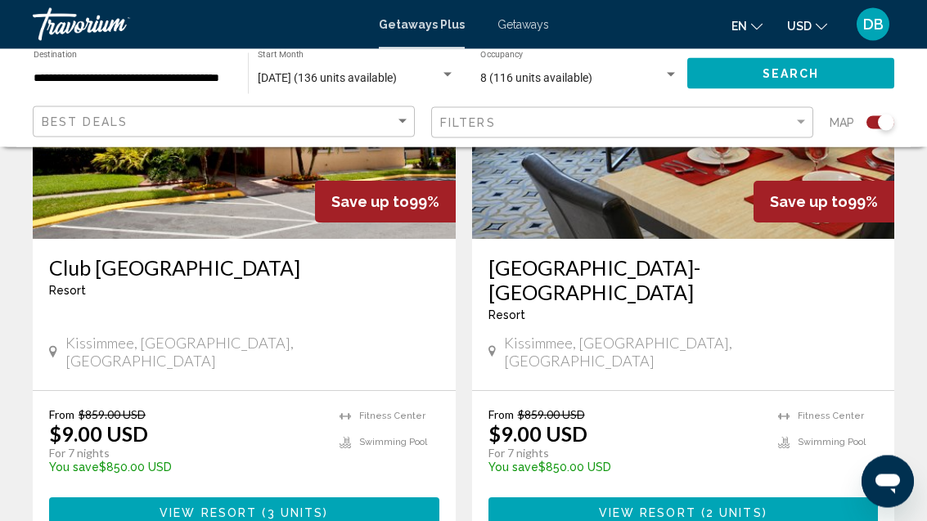
scroll to position [2552, 0]
click at [649, 507] on span "View Resort" at bounding box center [647, 513] width 97 height 13
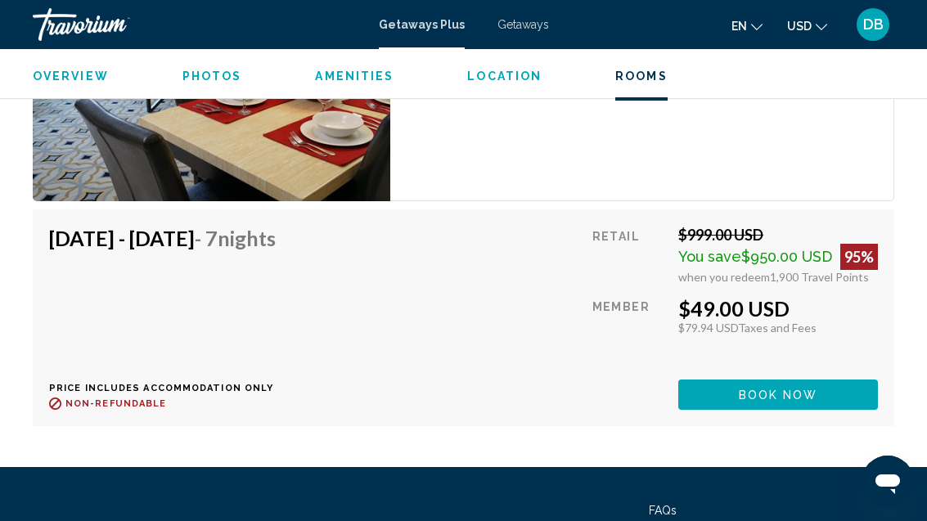
scroll to position [3747, 0]
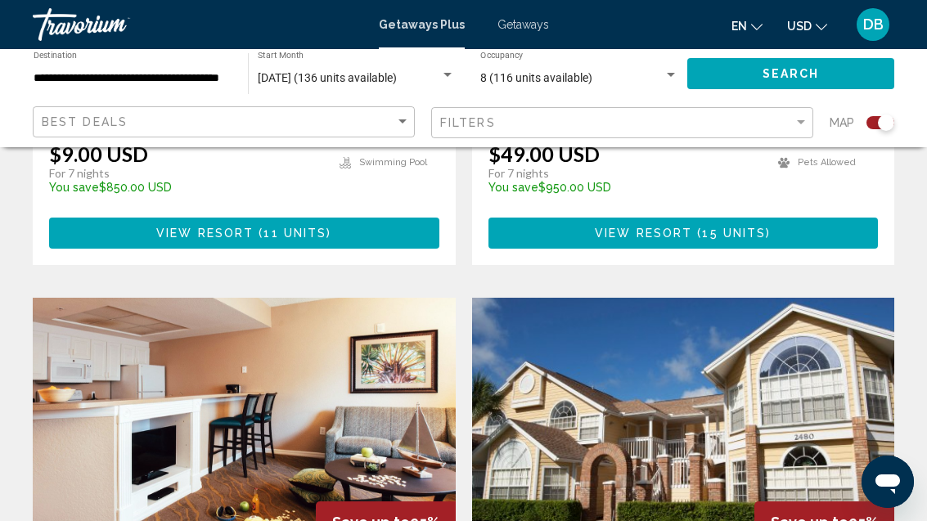
scroll to position [3430, 0]
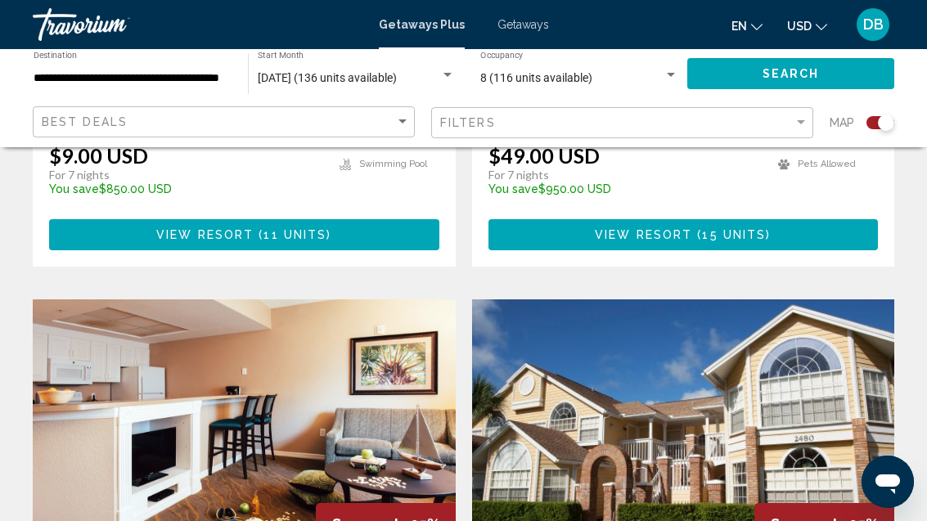
click at [653, 336] on img "Main content" at bounding box center [683, 431] width 423 height 262
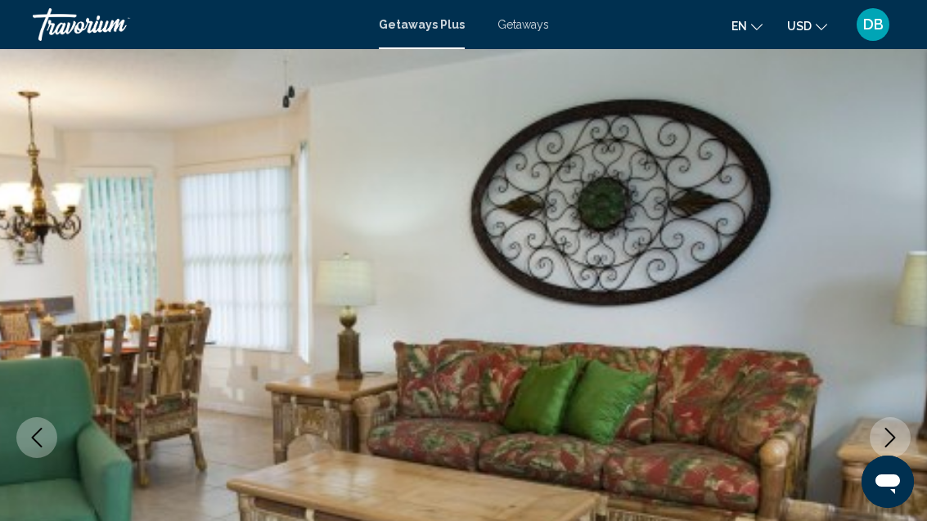
click at [617, 343] on img "Main content" at bounding box center [463, 437] width 927 height 777
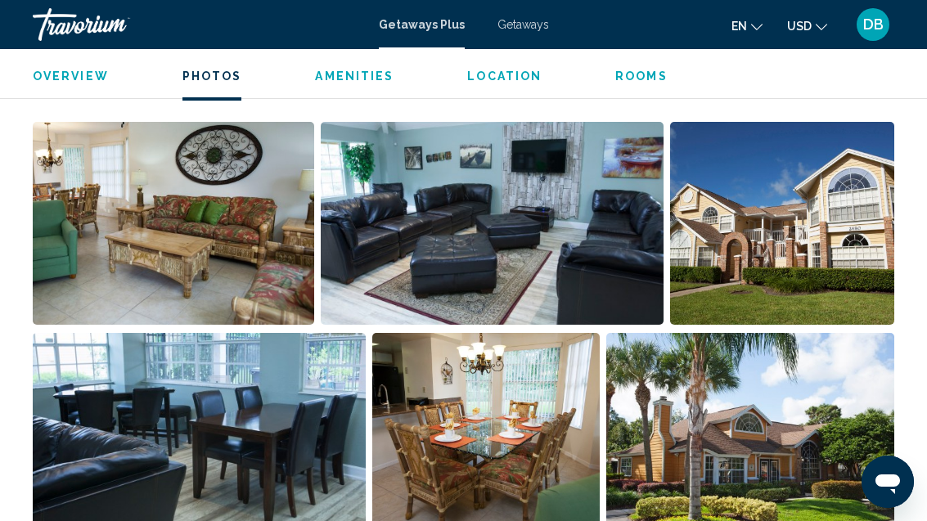
scroll to position [1067, 0]
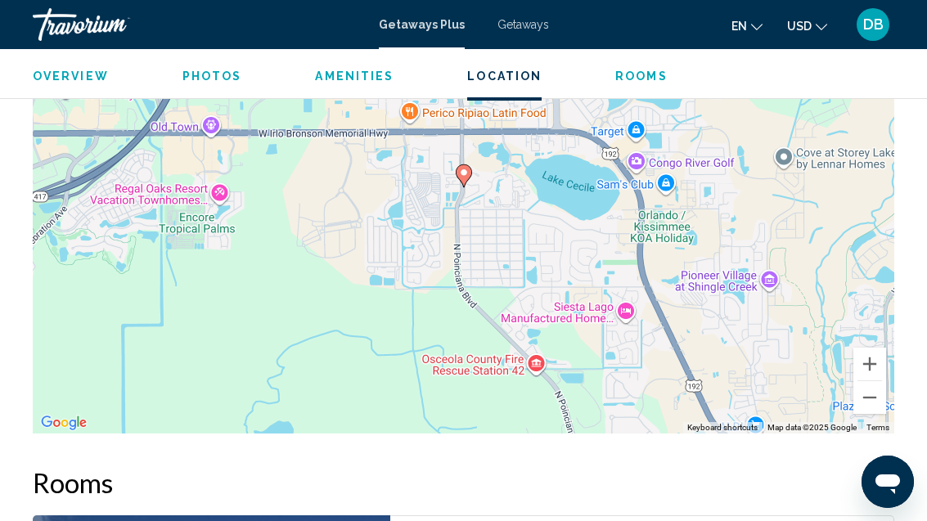
scroll to position [52, 0]
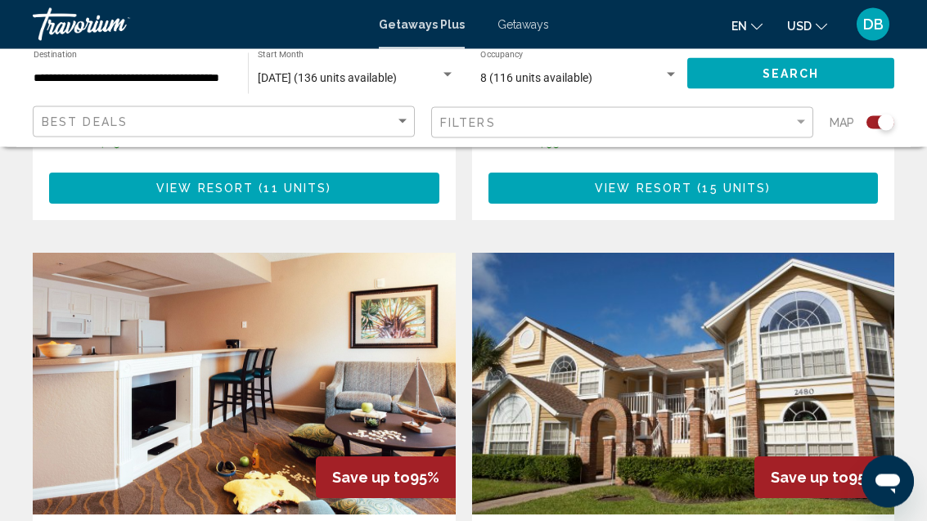
click at [262, 265] on img "Main content" at bounding box center [244, 385] width 423 height 262
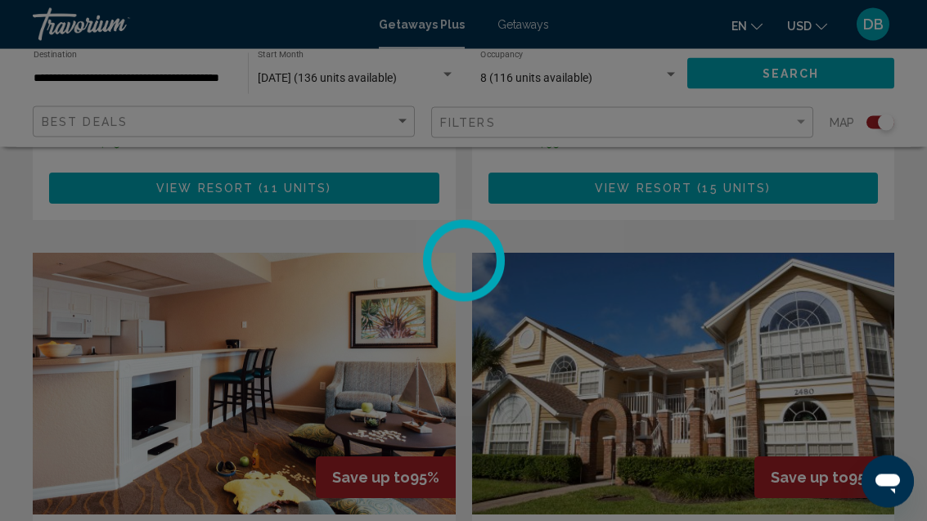
scroll to position [3476, 0]
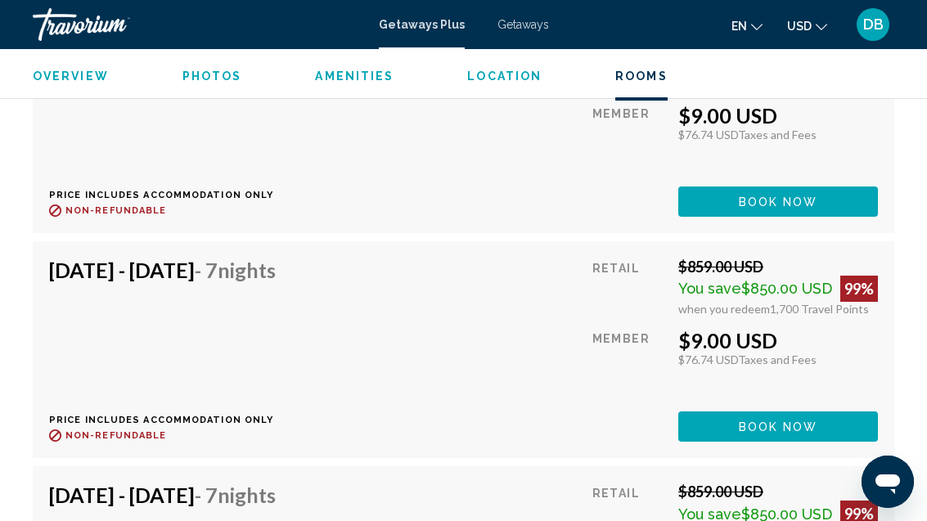
scroll to position [4312, 0]
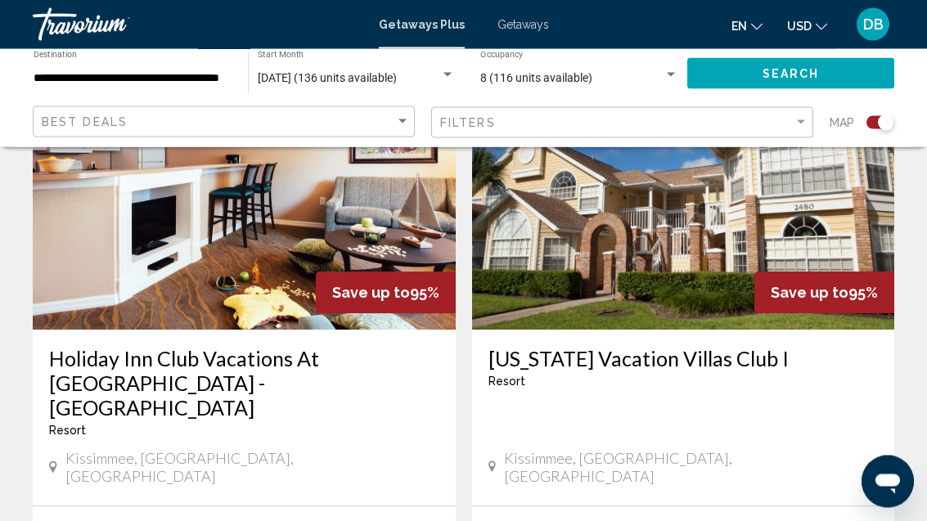
scroll to position [3840, 0]
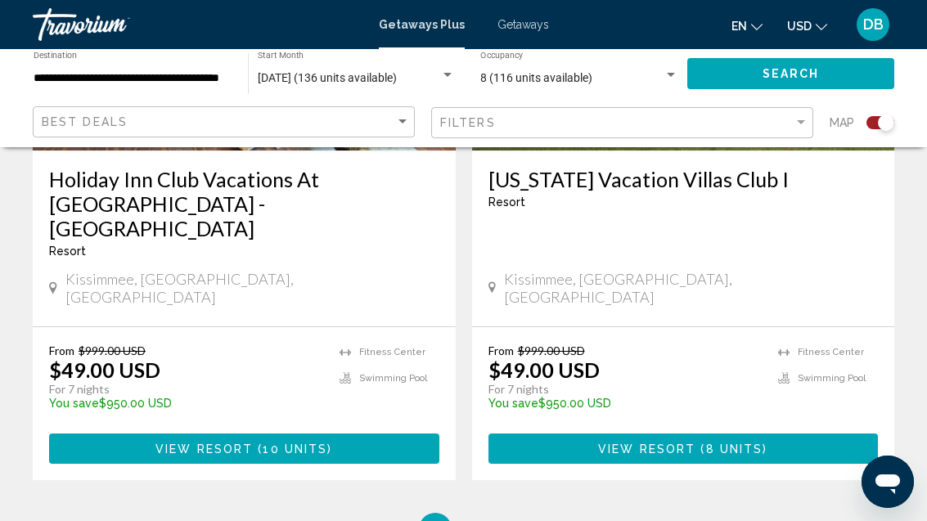
click at [508, 513] on ul "1 / 2 You're on page 1 page 2" at bounding box center [464, 529] width 862 height 33
click at [502, 516] on link "page 2" at bounding box center [492, 530] width 29 height 29
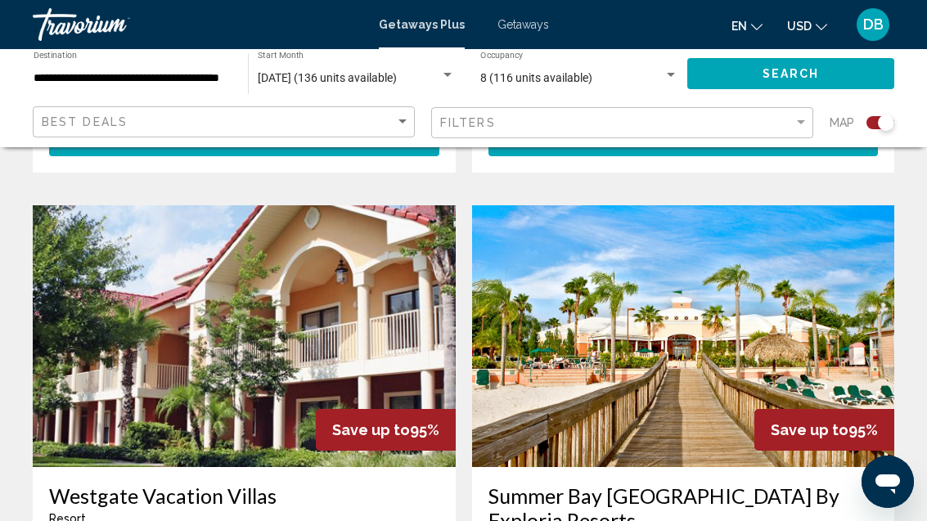
scroll to position [1146, 0]
